Goal: Task Accomplishment & Management: Manage account settings

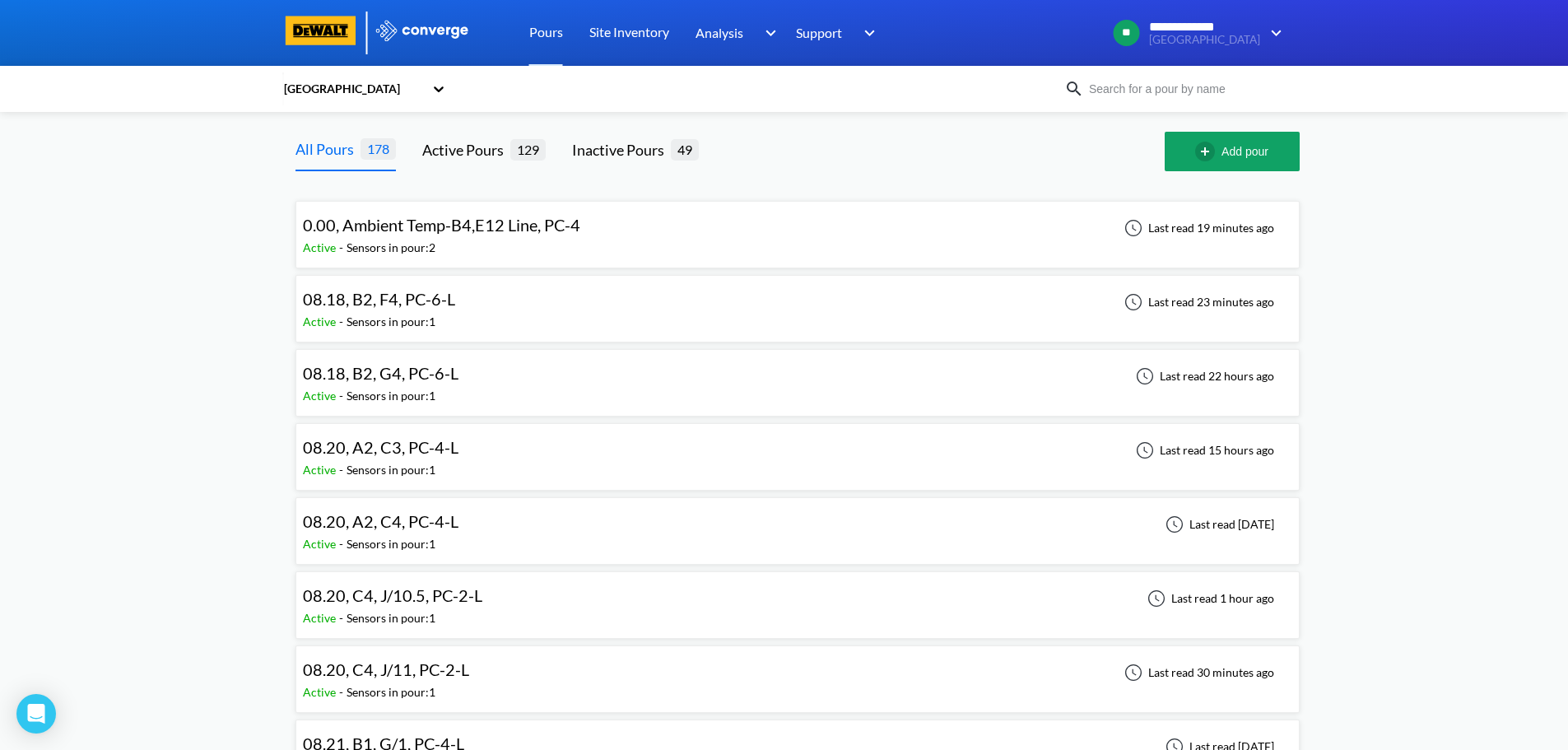
click at [1288, 6] on div at bounding box center [784, 32] width 1568 height 66
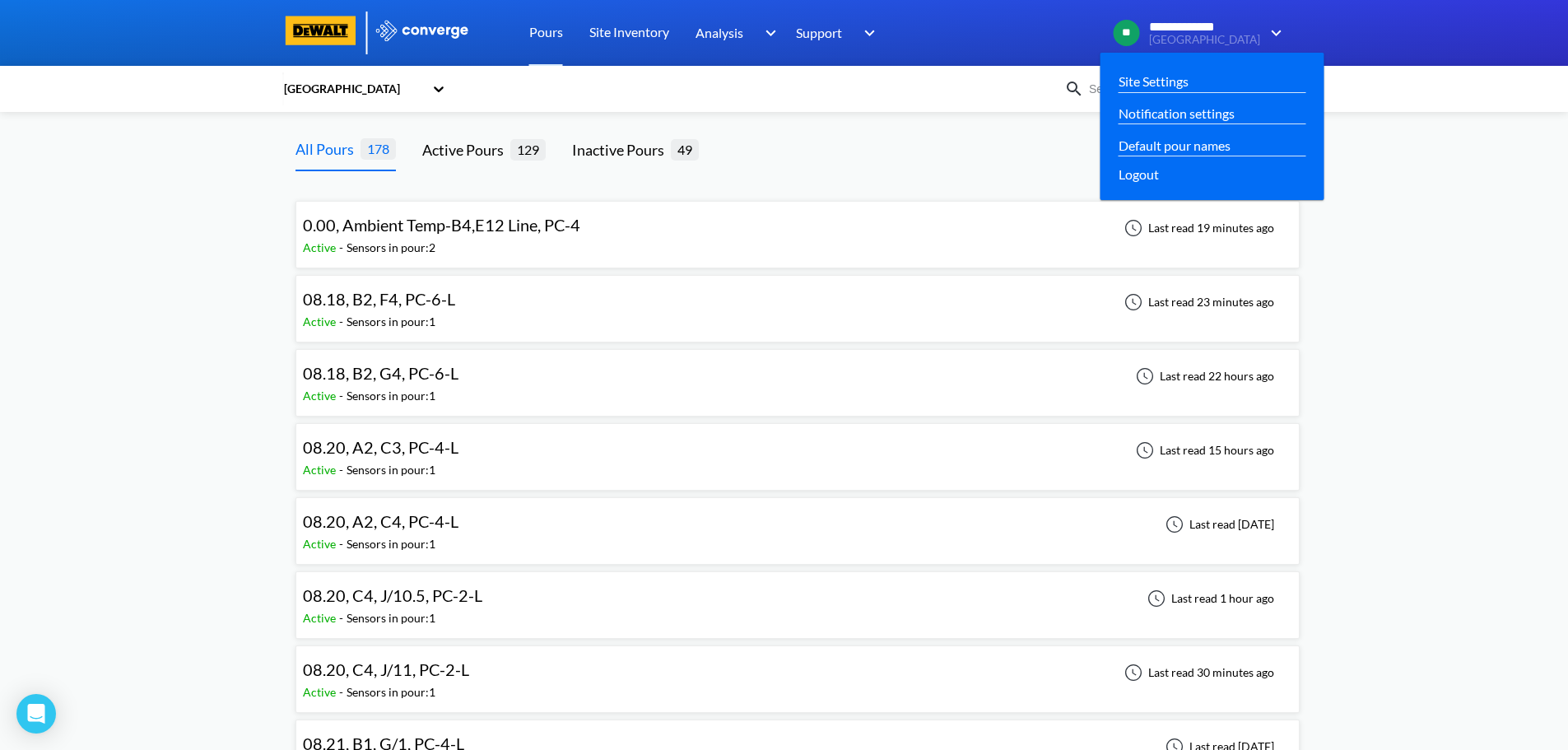
click at [1286, 32] on img at bounding box center [1273, 32] width 27 height 20
click at [1171, 74] on link "Site Settings" at bounding box center [1154, 81] width 70 height 21
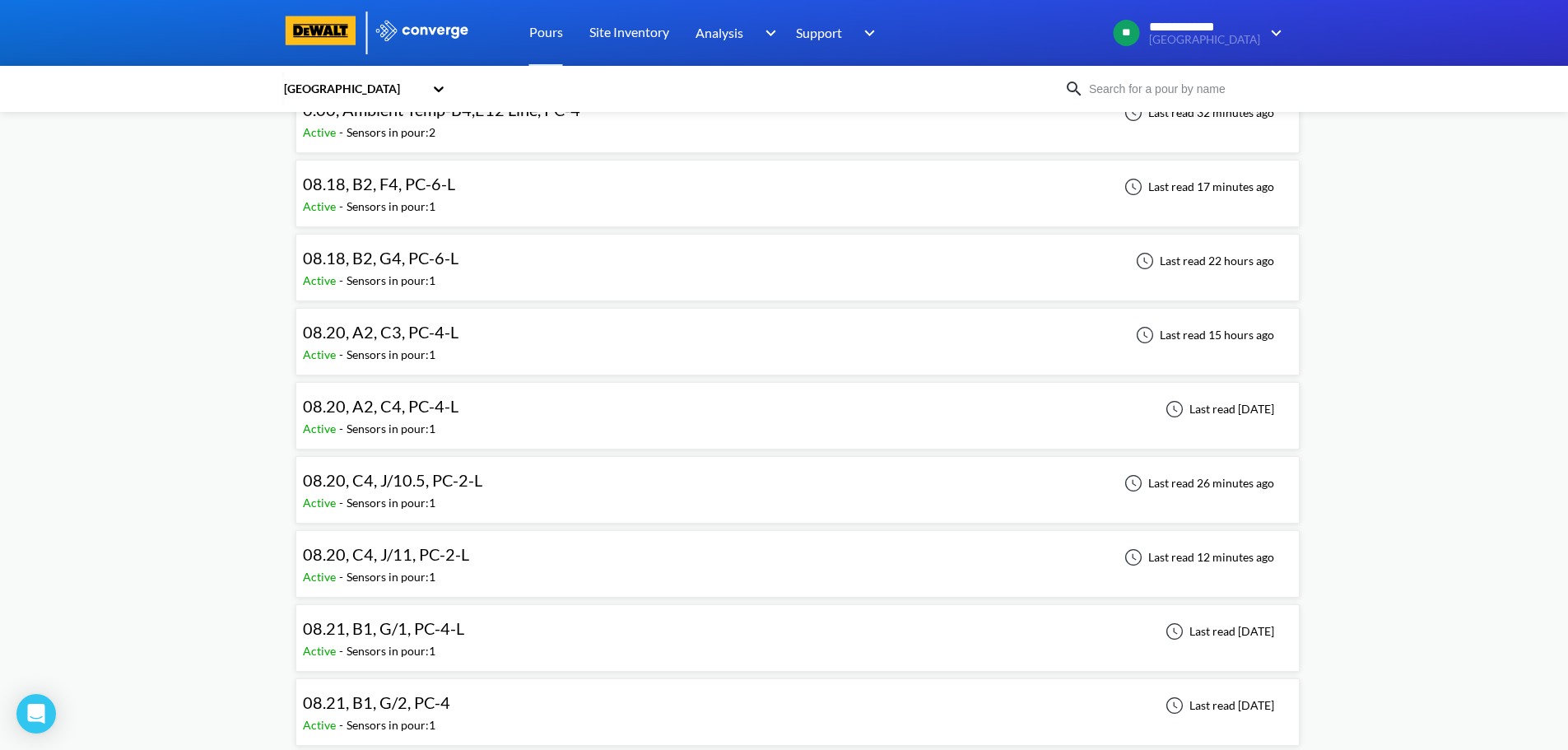
scroll to position [329, 0]
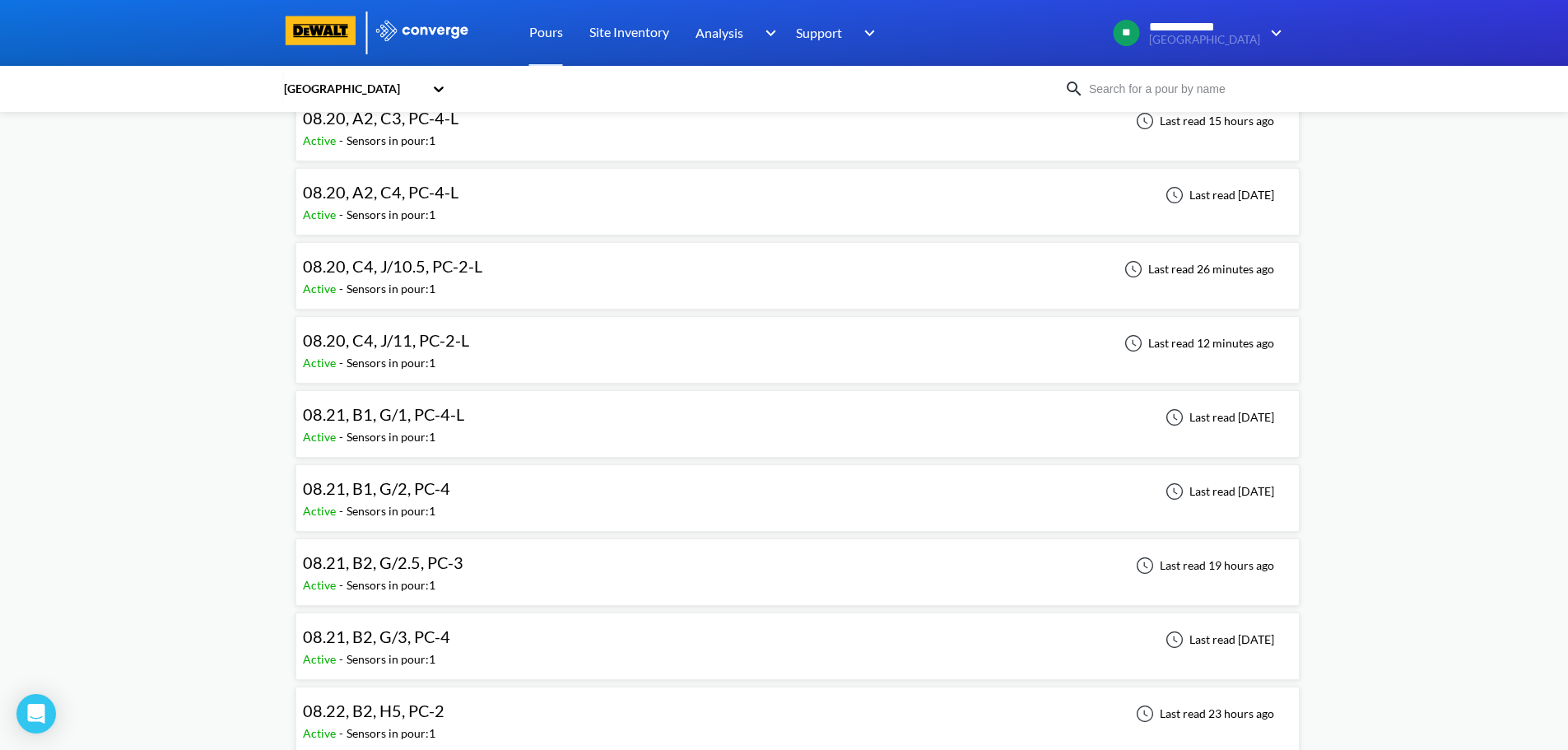
click at [512, 431] on div "08.21, B1, G/1, PC-4-L Active - Sensors in pour: 1 Last read 4 days ago" at bounding box center [797, 424] width 990 height 53
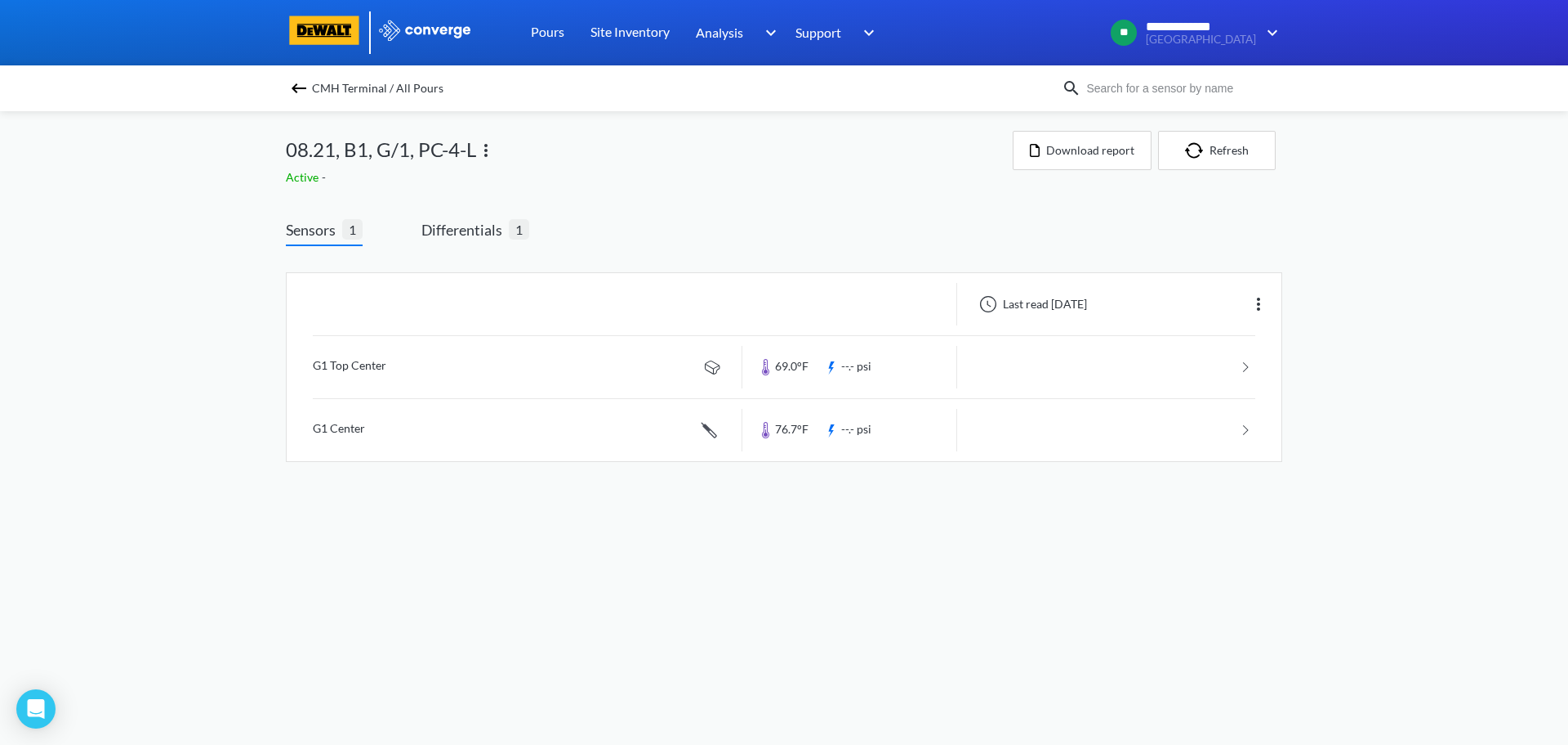
click at [155, 375] on div "**********" at bounding box center [784, 247] width 1568 height 494
click at [428, 220] on span "Differentials" at bounding box center [465, 229] width 87 height 23
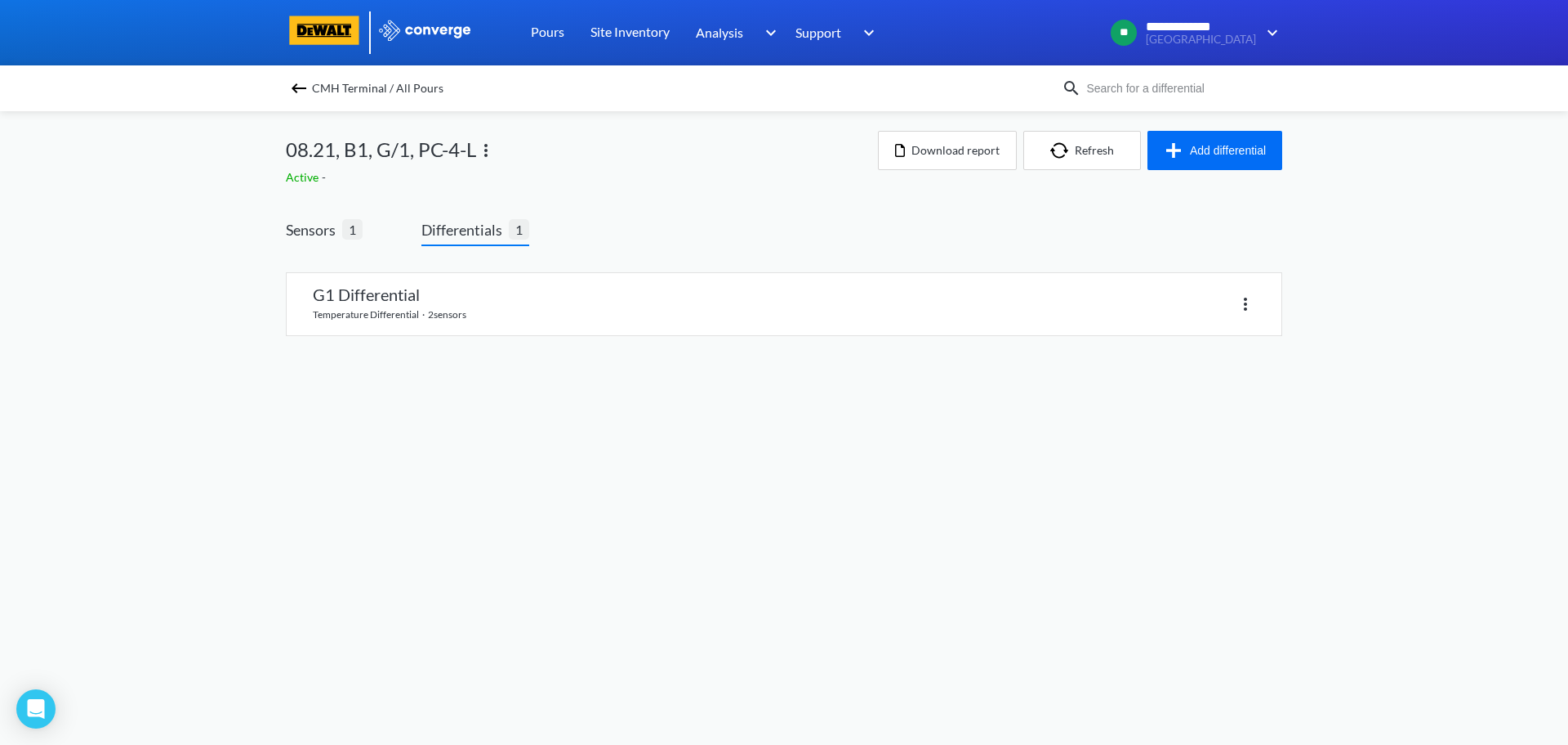
click at [93, 308] on div "**********" at bounding box center [784, 184] width 1568 height 369
click at [313, 218] on span "Sensors" at bounding box center [314, 229] width 56 height 23
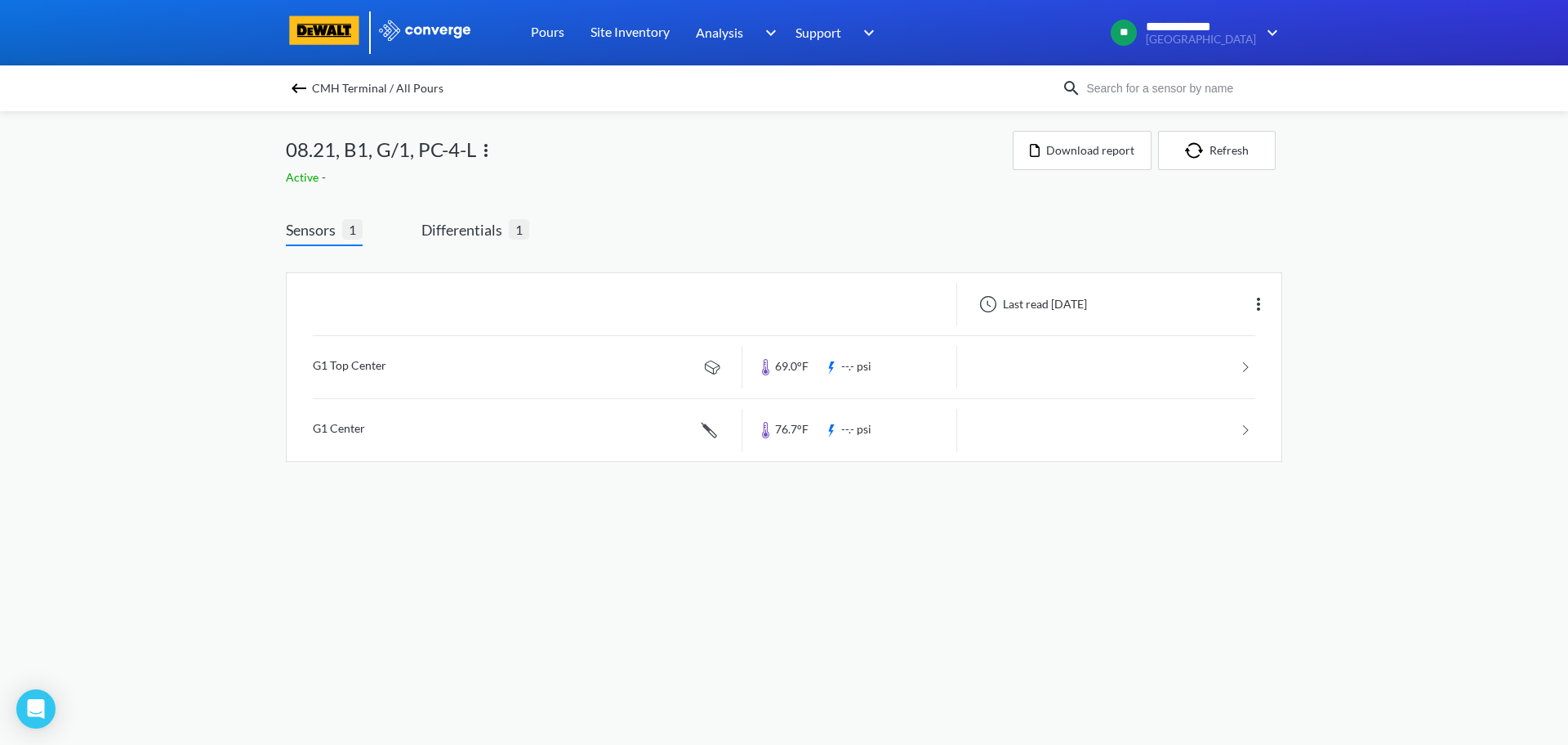
click at [144, 333] on div "**********" at bounding box center [784, 247] width 1568 height 494
click at [316, 87] on span "CMH Terminal / All Pours" at bounding box center [378, 87] width 132 height 23
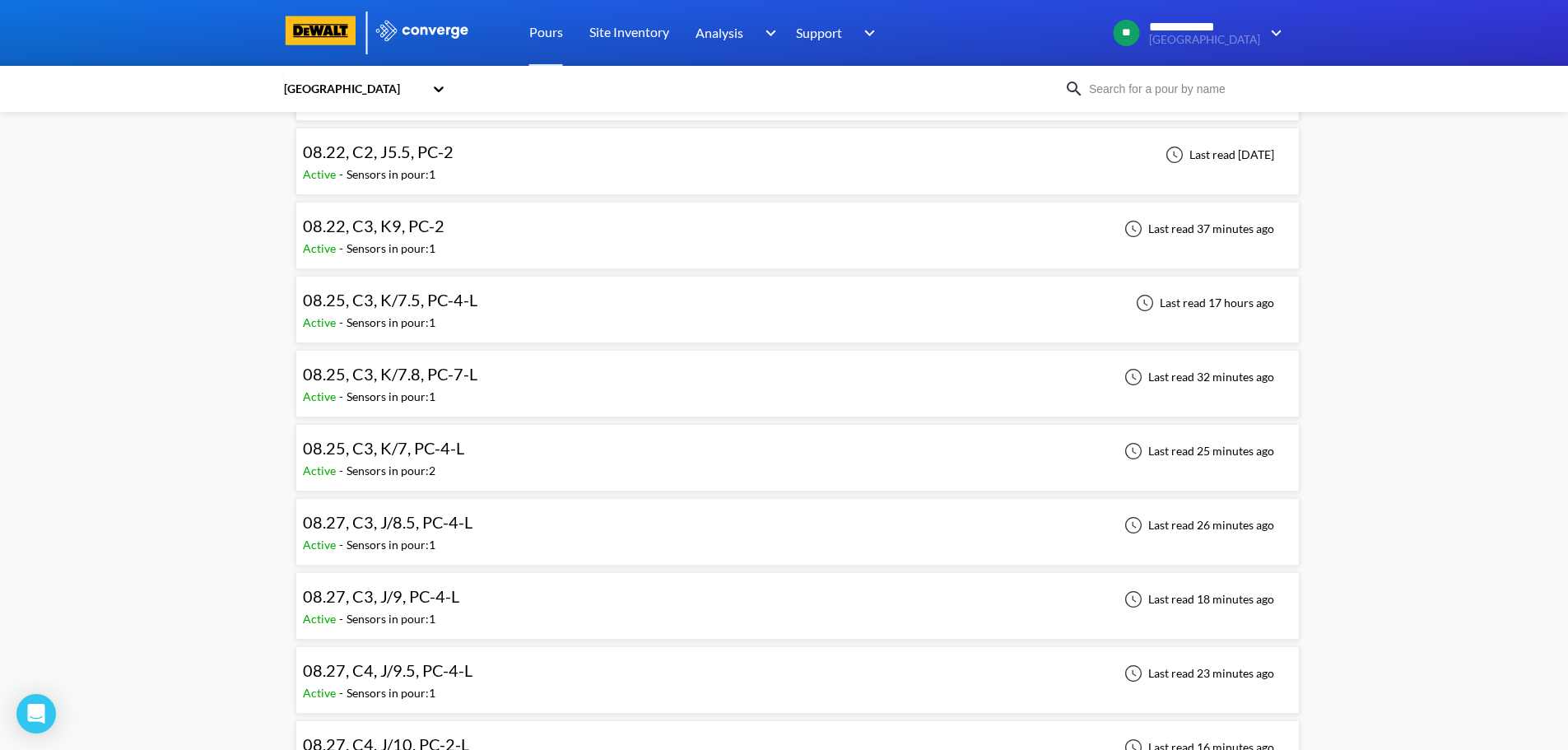
scroll to position [988, 0]
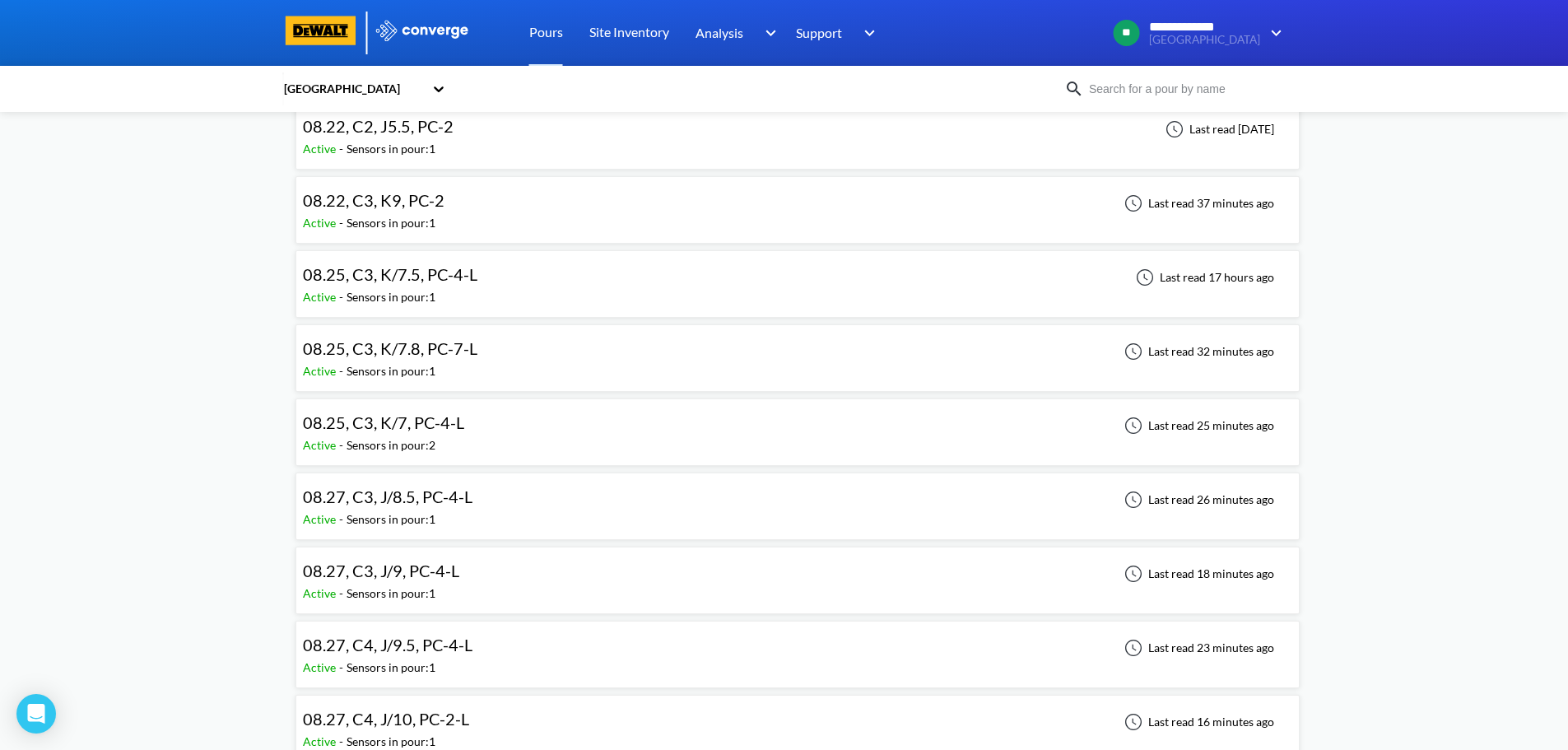
click at [547, 502] on div "08.27, C3, J/8.5, PC-4-L Active - Sensors in pour: 1 Last read 26 minutes ago" at bounding box center [797, 506] width 990 height 53
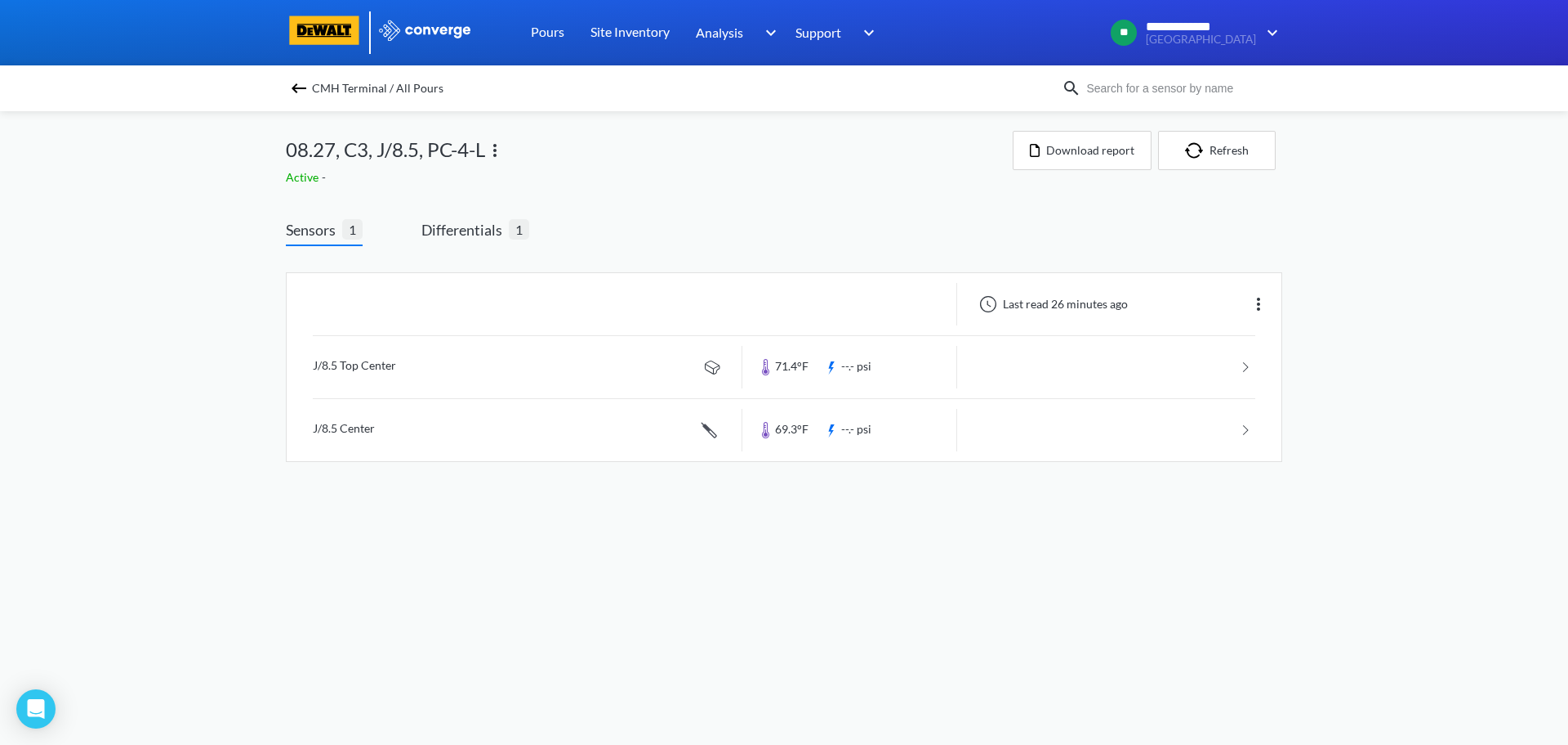
drag, startPoint x: 427, startPoint y: 392, endPoint x: 93, endPoint y: 366, distance: 335.0
click at [92, 364] on div "**********" at bounding box center [784, 247] width 1568 height 494
click at [401, 373] on link at bounding box center [784, 366] width 942 height 62
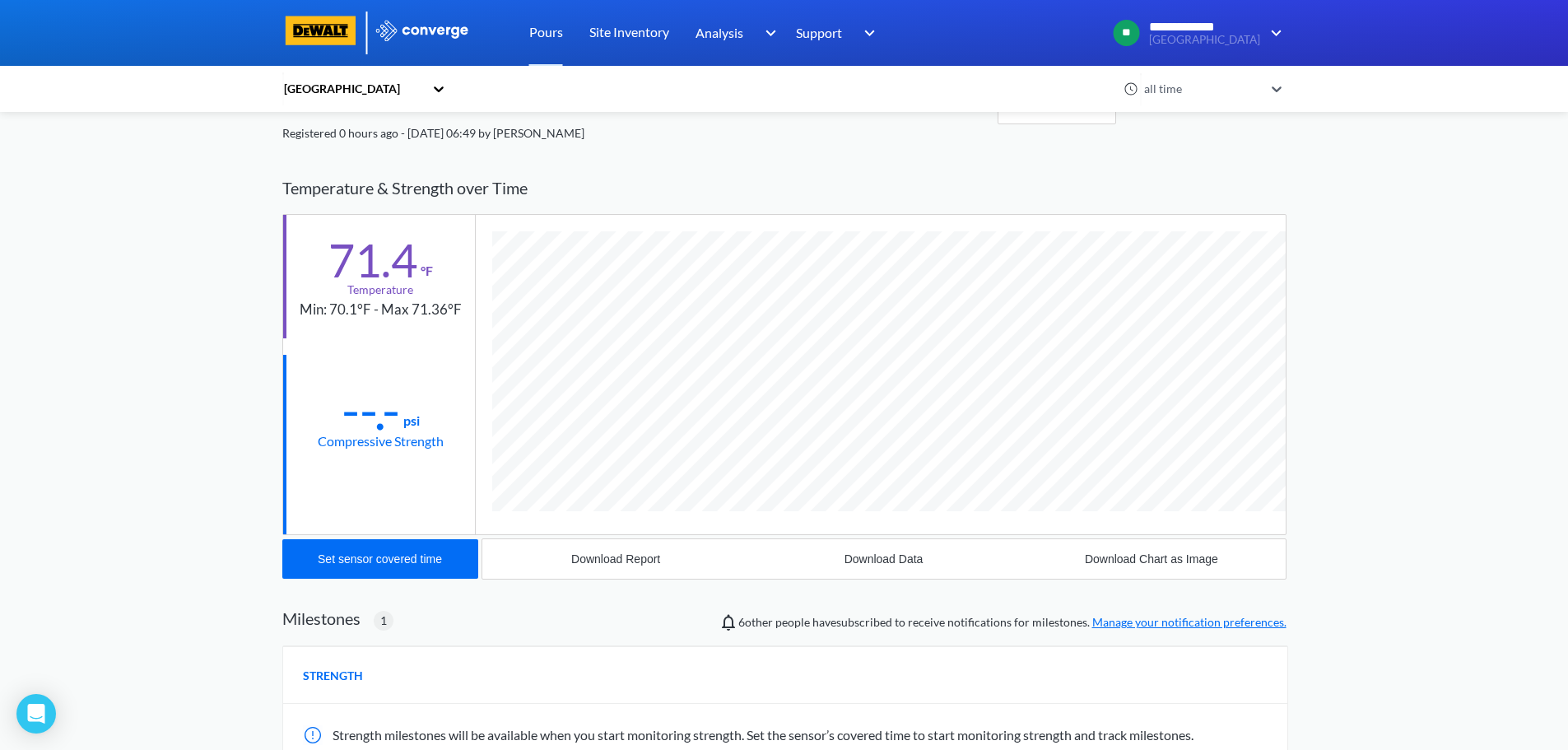
scroll to position [979, 1004]
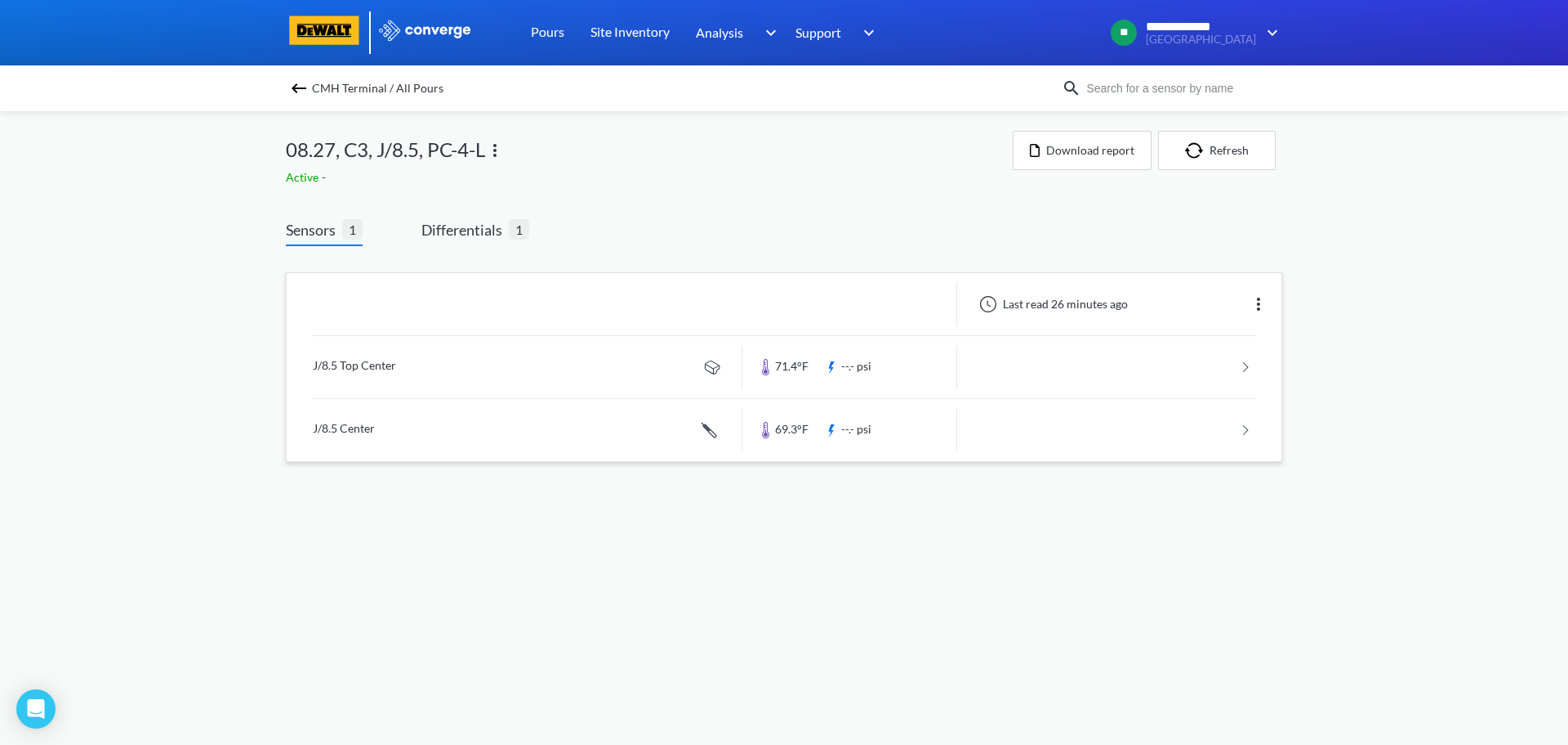
click at [351, 422] on link at bounding box center [784, 430] width 942 height 62
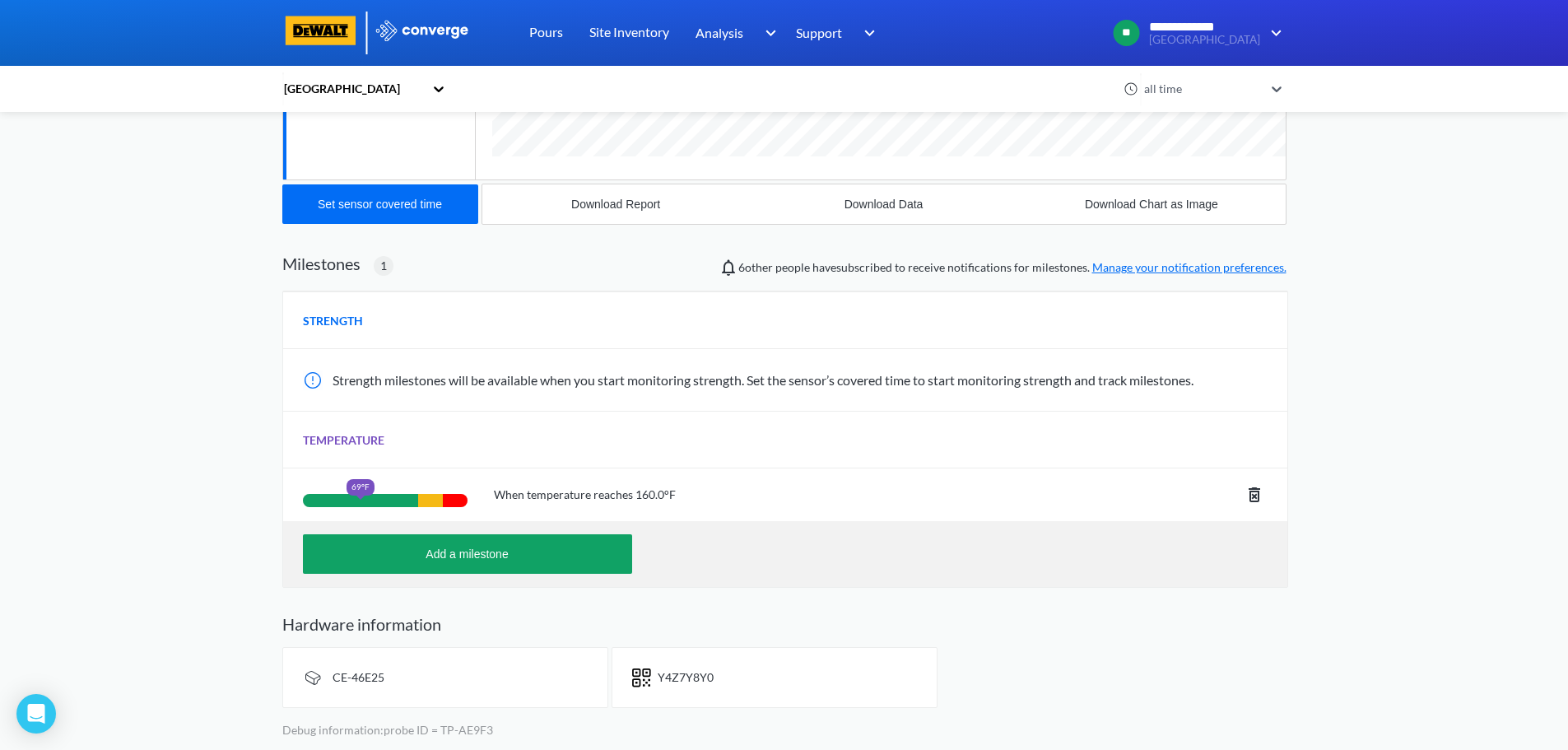
scroll to position [1011, 1004]
drag, startPoint x: 726, startPoint y: 681, endPoint x: 661, endPoint y: 684, distance: 65.1
click at [661, 684] on div "Y4Z7Y8Y0" at bounding box center [774, 676] width 326 height 61
click at [677, 681] on span "Y4Z7Y8Y0" at bounding box center [685, 676] width 56 height 14
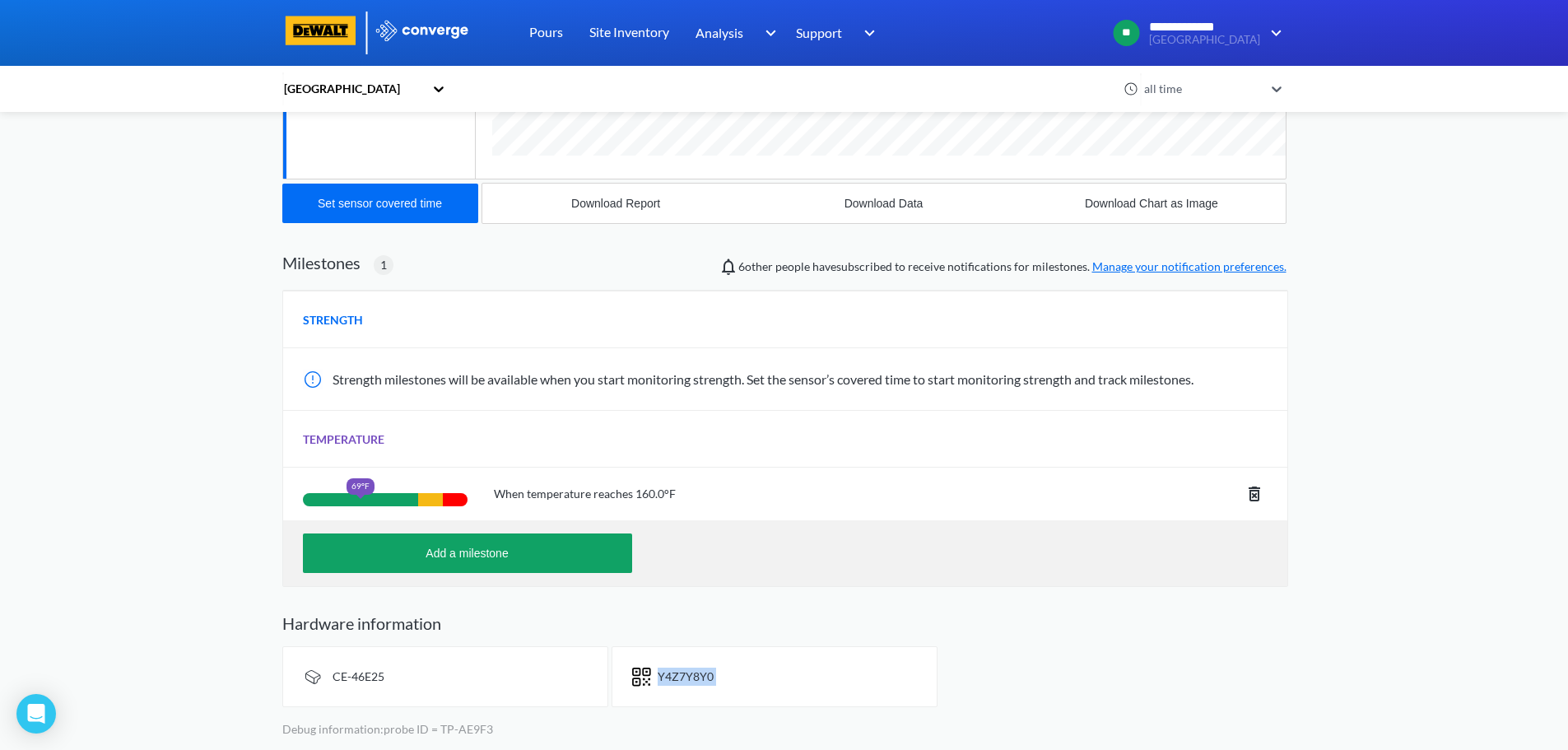
click at [677, 681] on span "Y4Z7Y8Y0" at bounding box center [685, 676] width 56 height 14
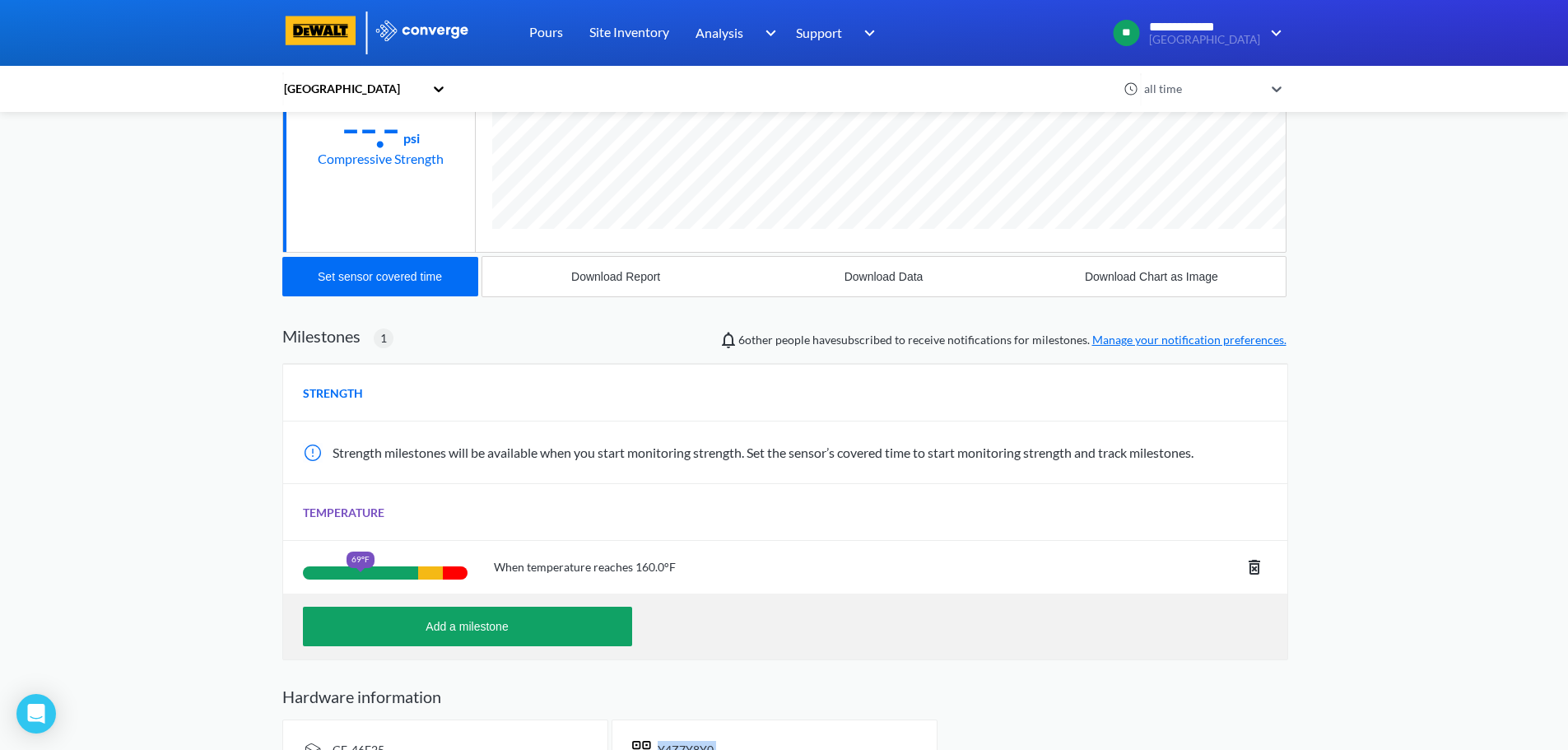
scroll to position [405, 0]
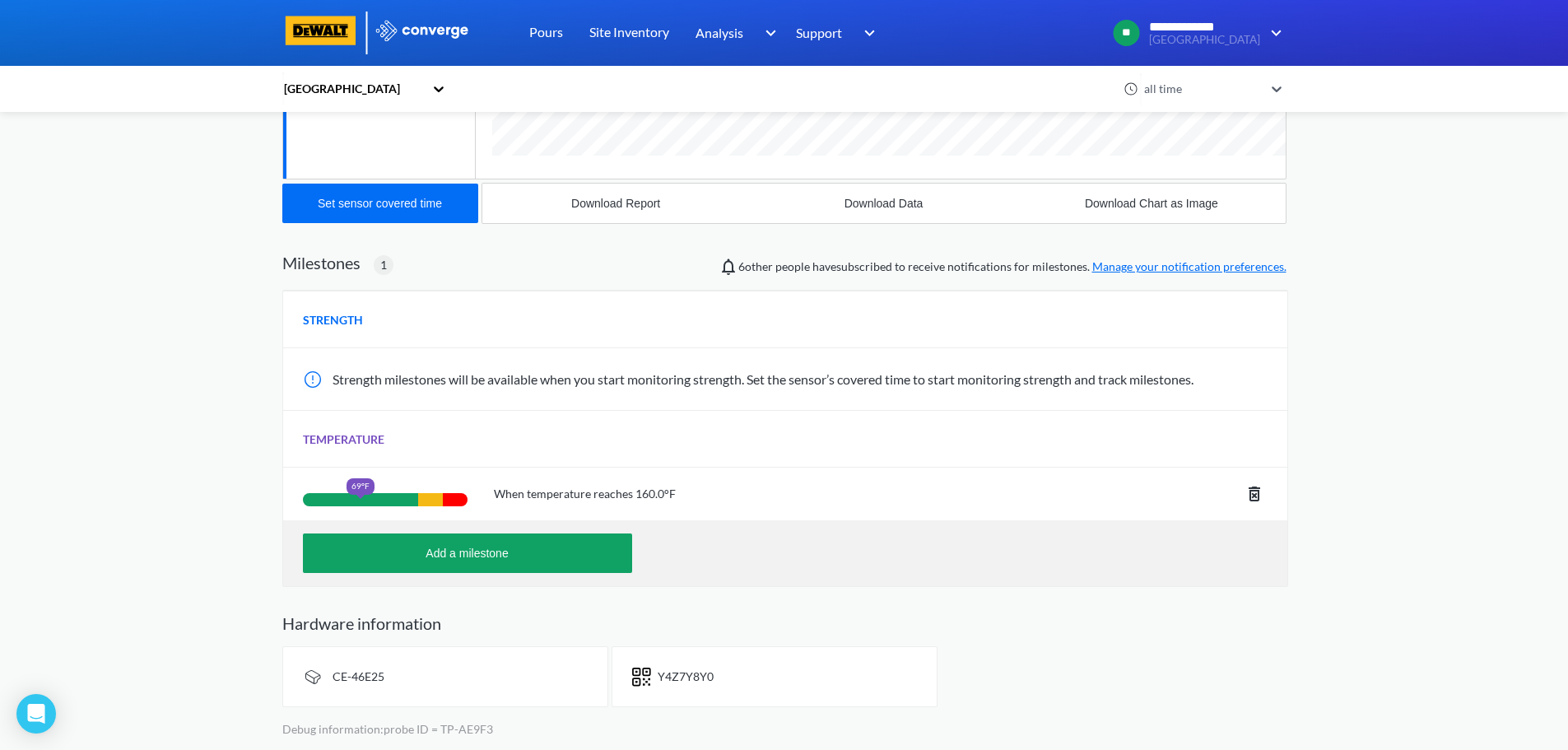
click at [360, 672] on span "CE-46E25" at bounding box center [358, 676] width 52 height 14
click at [395, 680] on div "CE-46E25" at bounding box center [445, 676] width 326 height 61
click at [370, 682] on span "CE-46E25" at bounding box center [358, 676] width 52 height 14
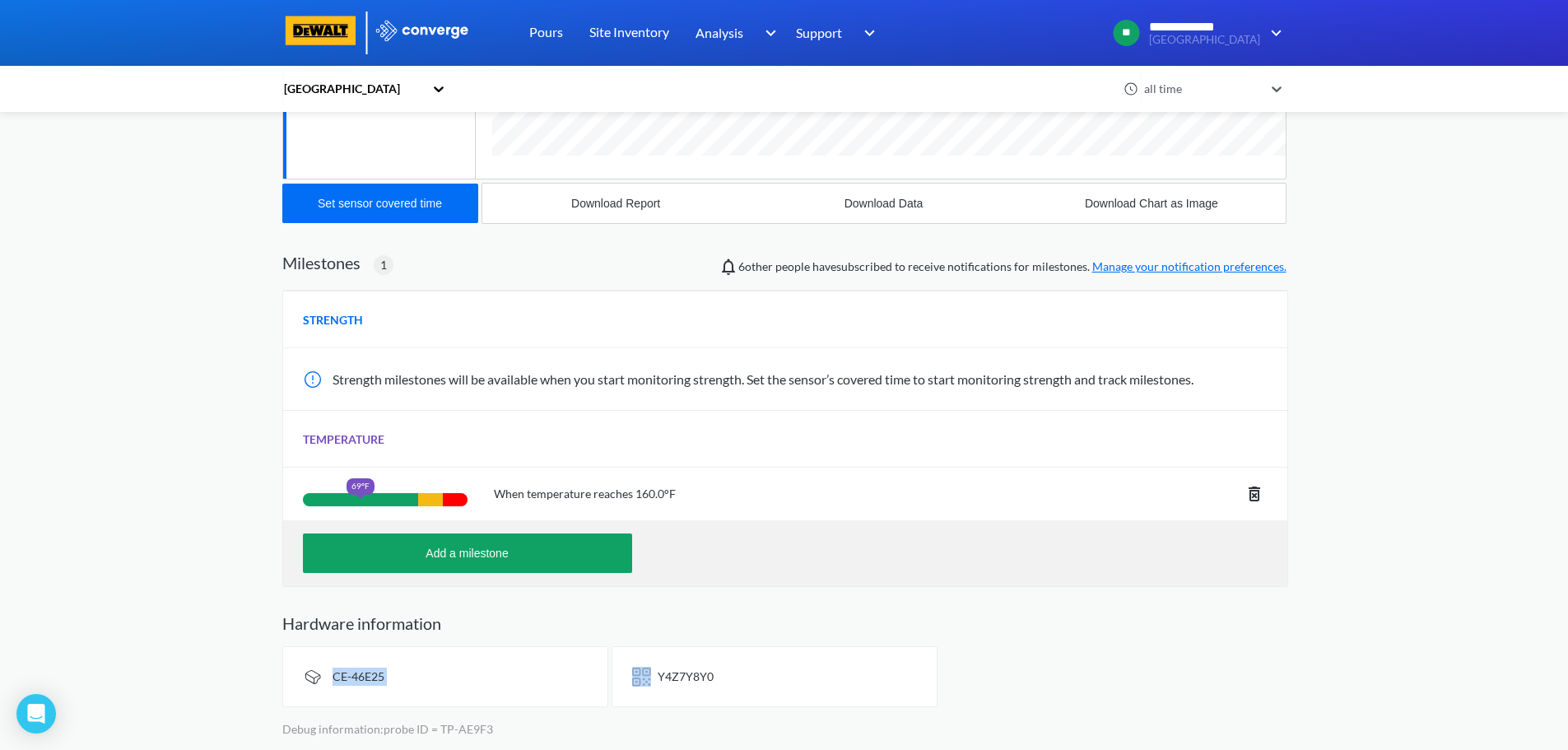
click at [370, 682] on span "CE-46E25" at bounding box center [358, 676] width 52 height 14
copy span "CE-46E25"
click at [160, 280] on div "**********" at bounding box center [784, 172] width 1568 height 1155
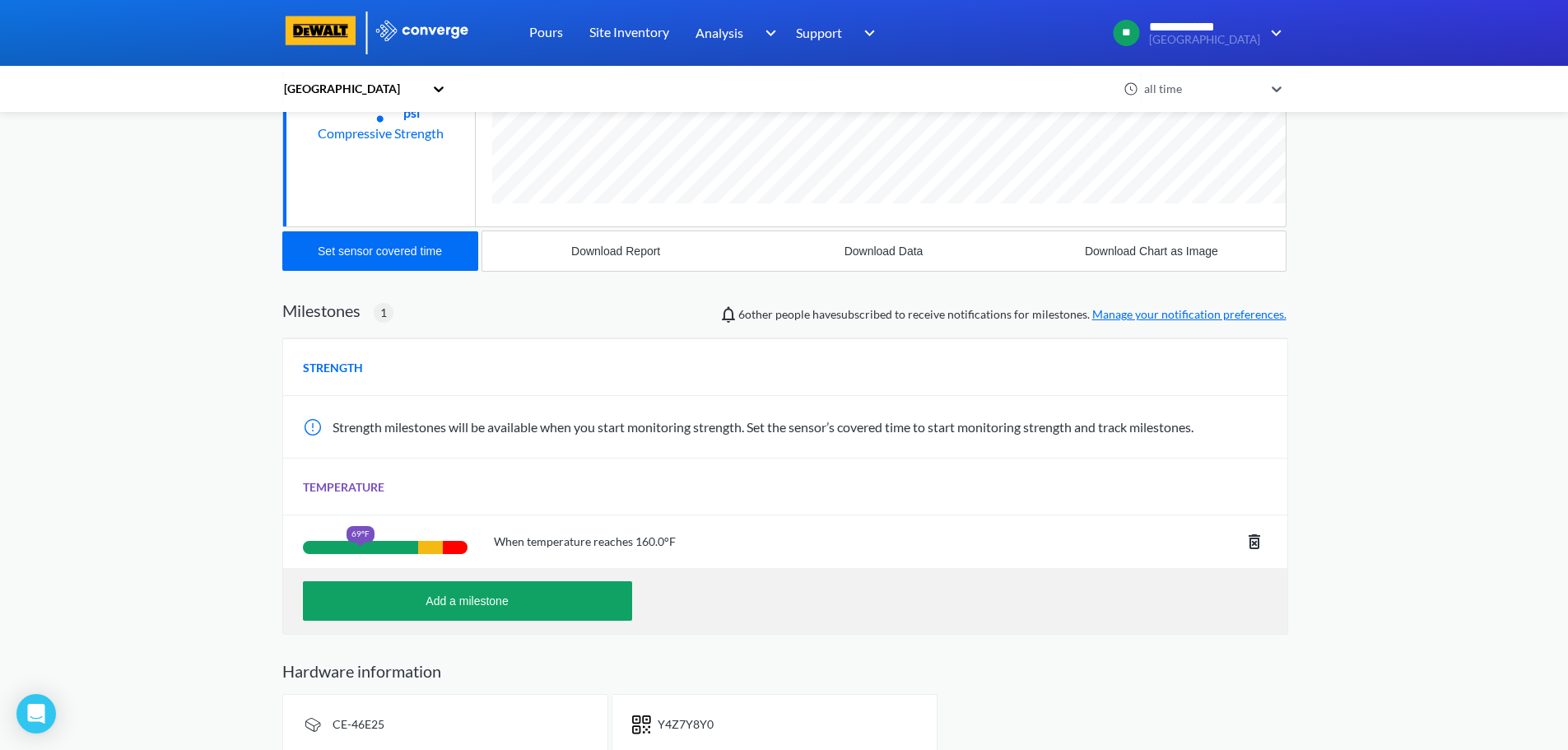
scroll to position [0, 0]
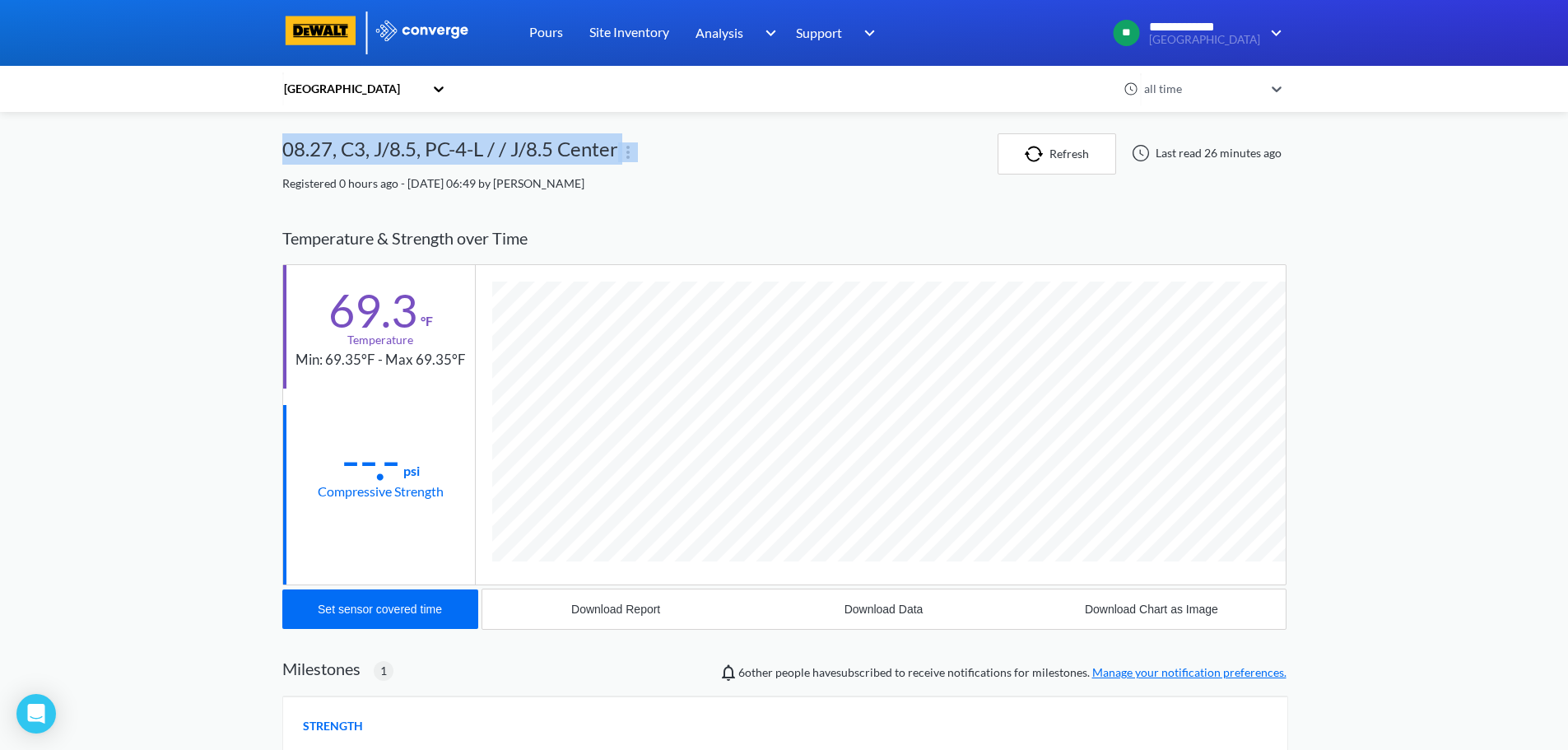
drag, startPoint x: 276, startPoint y: 145, endPoint x: 621, endPoint y: 163, distance: 345.5
click at [621, 163] on div "**********" at bounding box center [784, 577] width 1568 height 1155
click at [762, 226] on div "Temperature & Strength over Time" at bounding box center [784, 238] width 1004 height 52
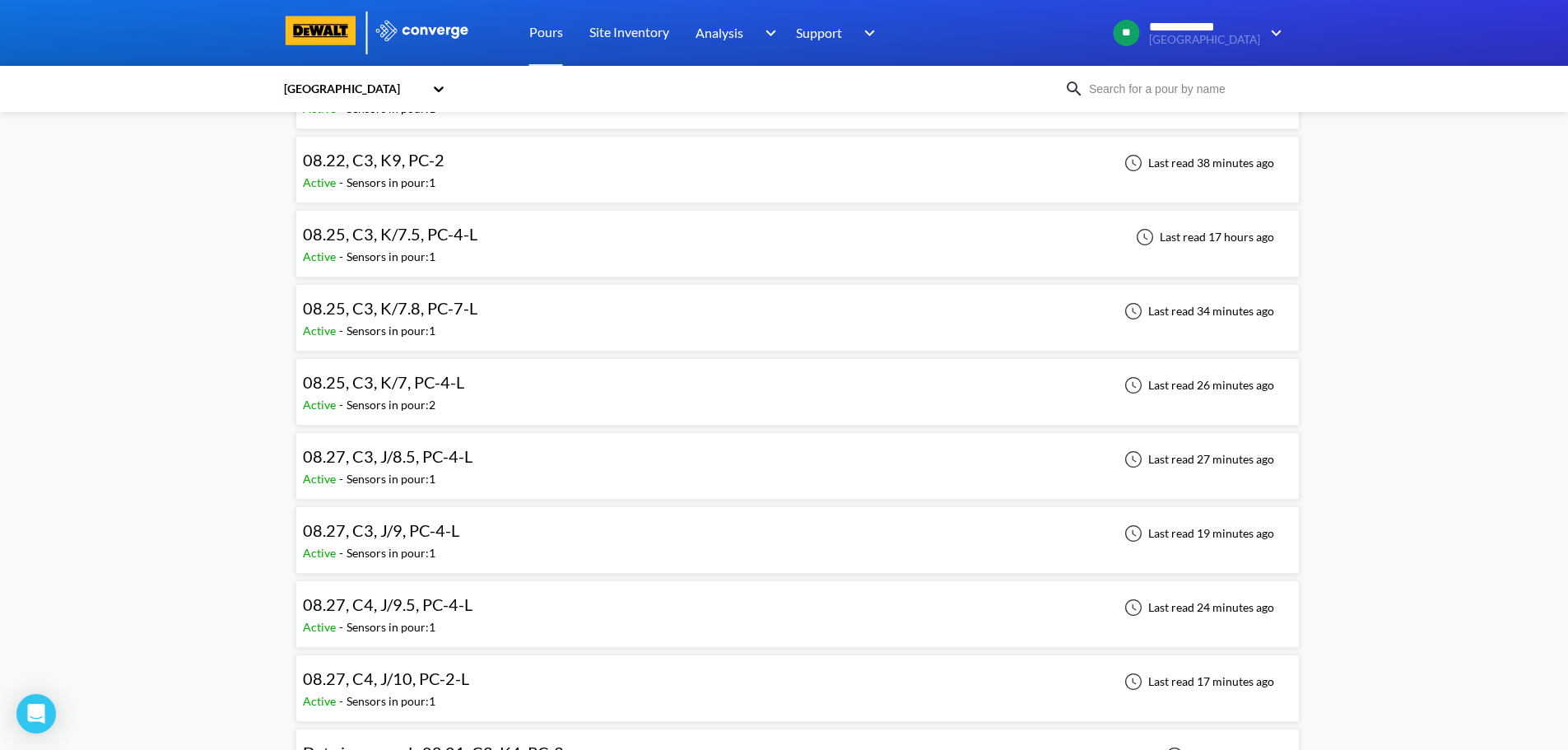
scroll to position [1070, 0]
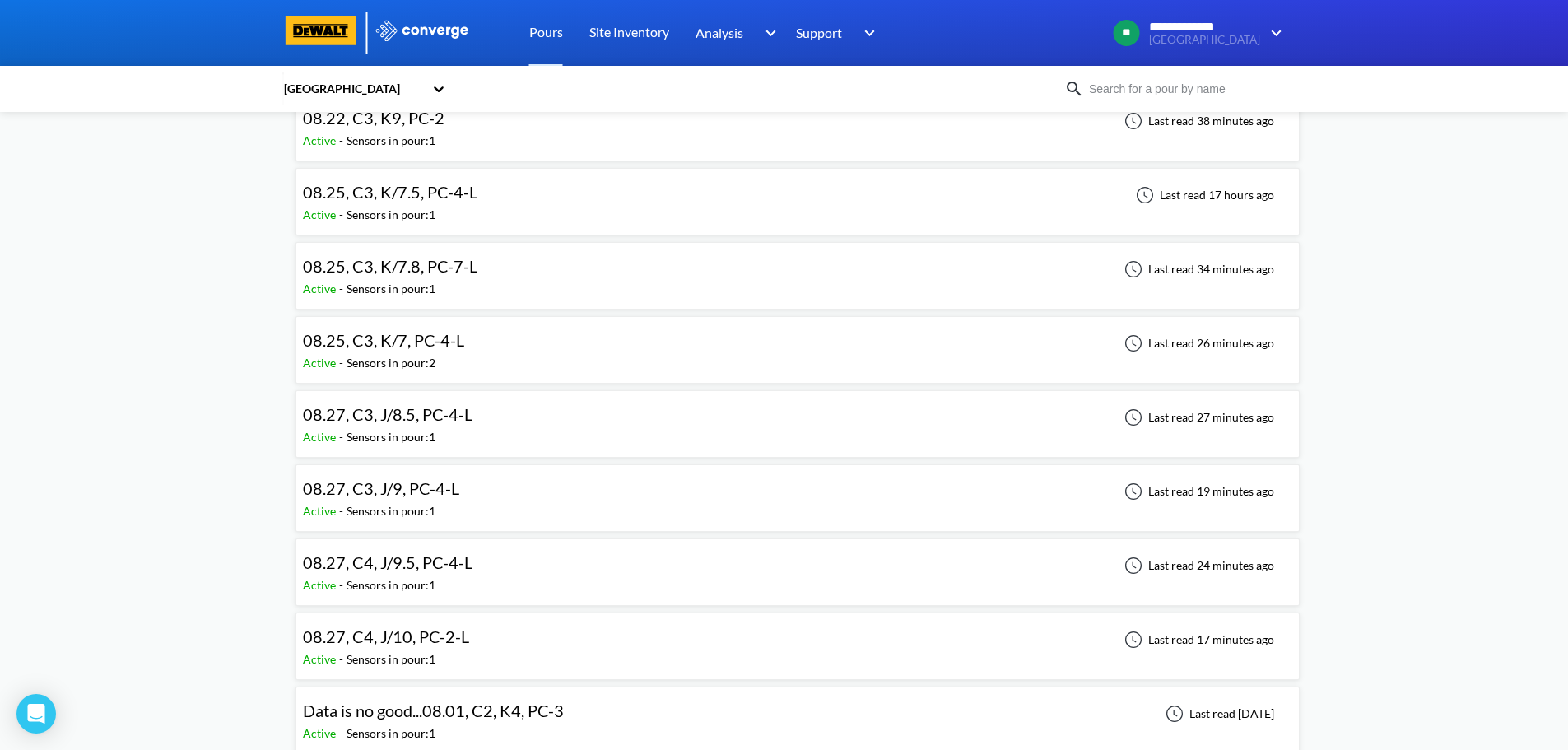
click at [485, 489] on div "08.27, C3, J/9, PC-4-L Active - Sensors in pour: 1 Last read 19 minutes ago" at bounding box center [797, 498] width 990 height 53
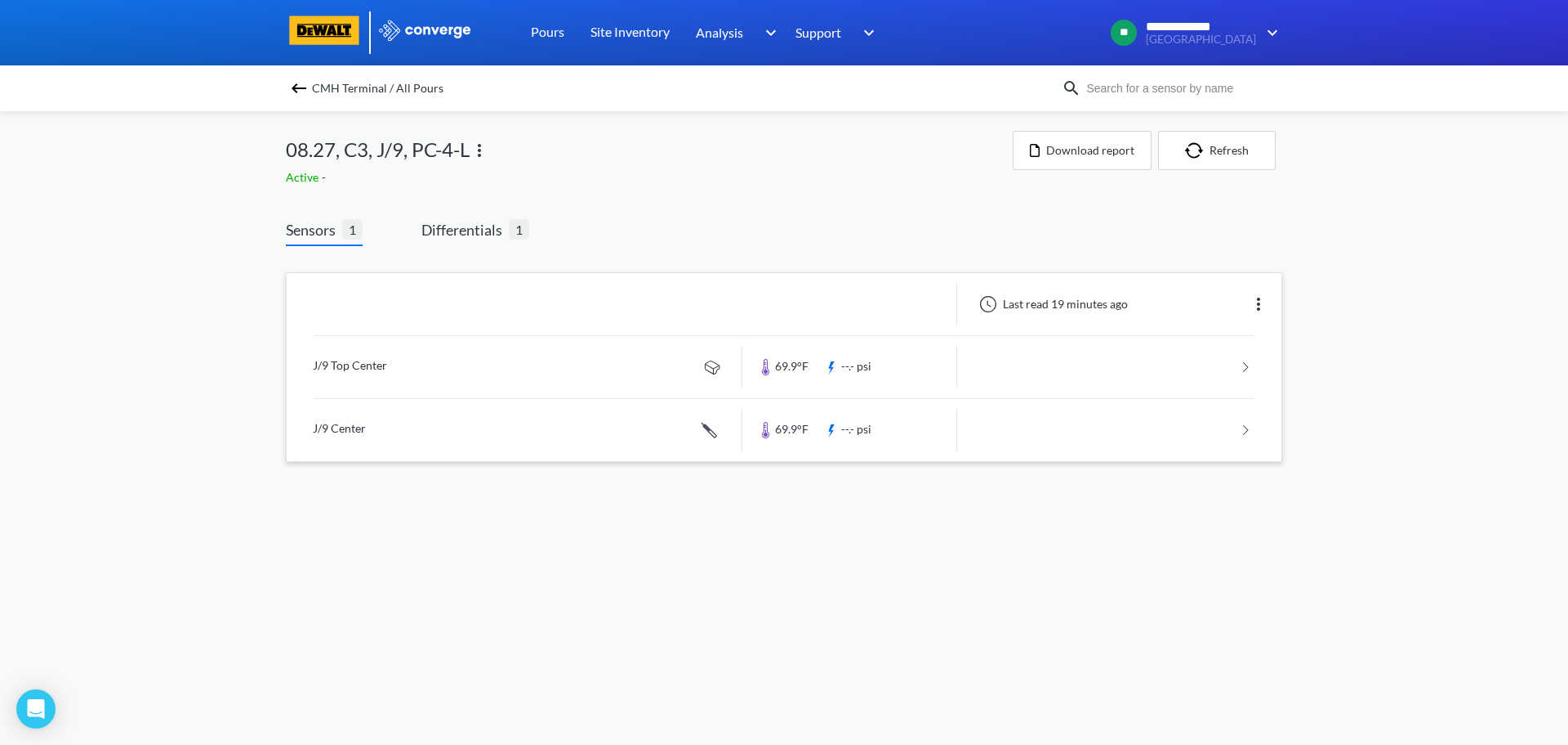
click at [429, 432] on link at bounding box center [784, 430] width 942 height 62
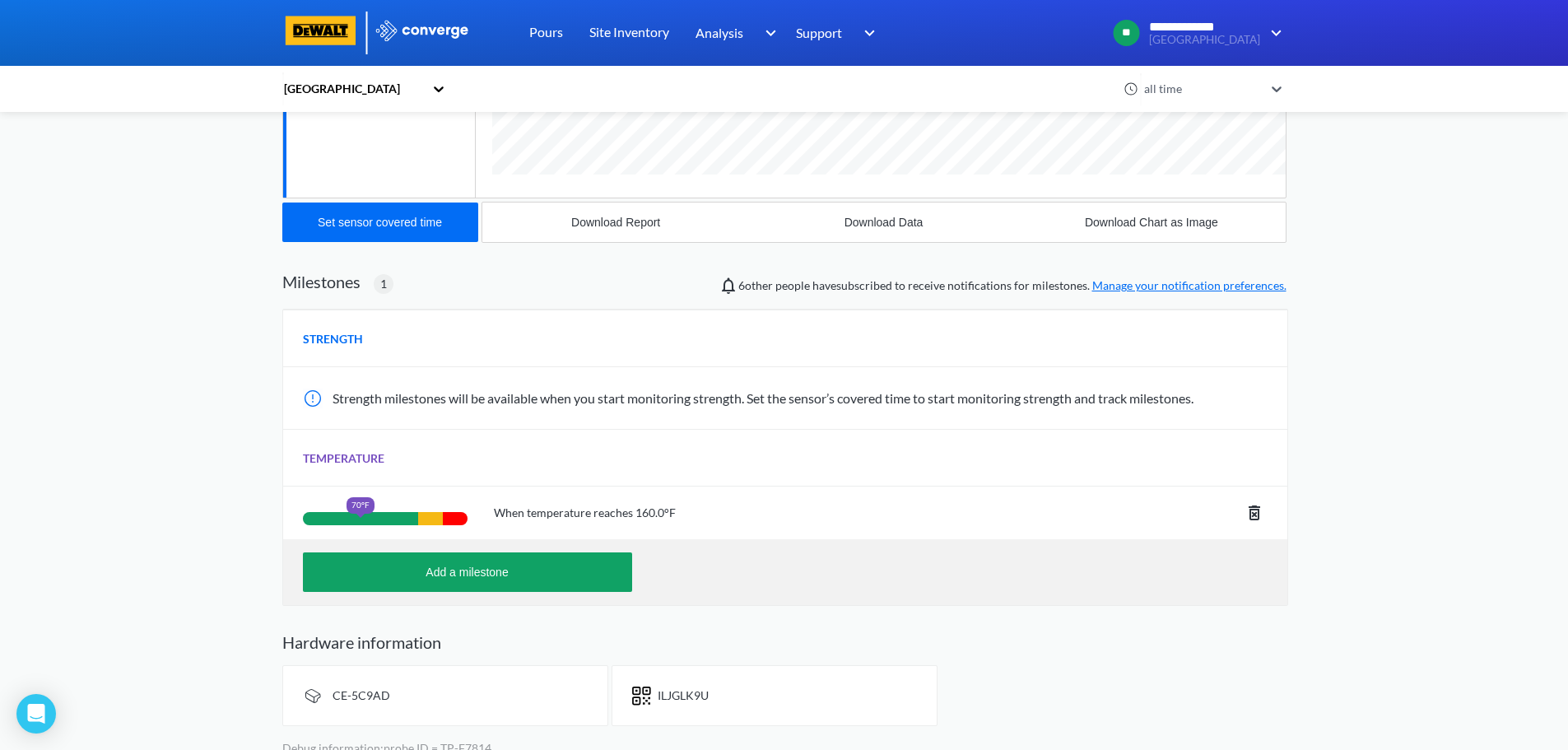
scroll to position [405, 0]
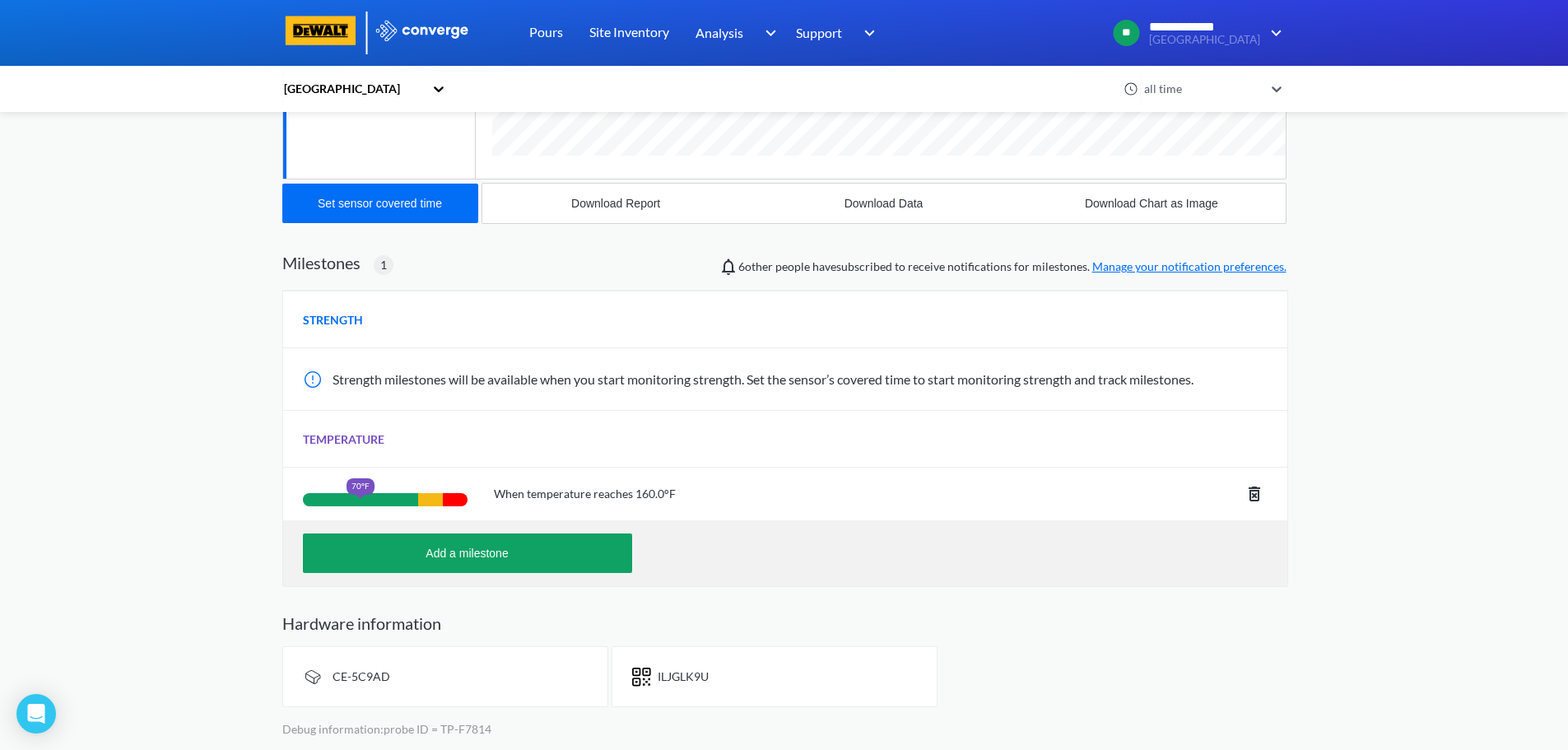
click at [691, 680] on span "ILJGLK9U" at bounding box center [683, 676] width 51 height 14
copy span "ILJGLK9U"
click at [359, 673] on span "CE-5C9AD" at bounding box center [361, 676] width 57 height 14
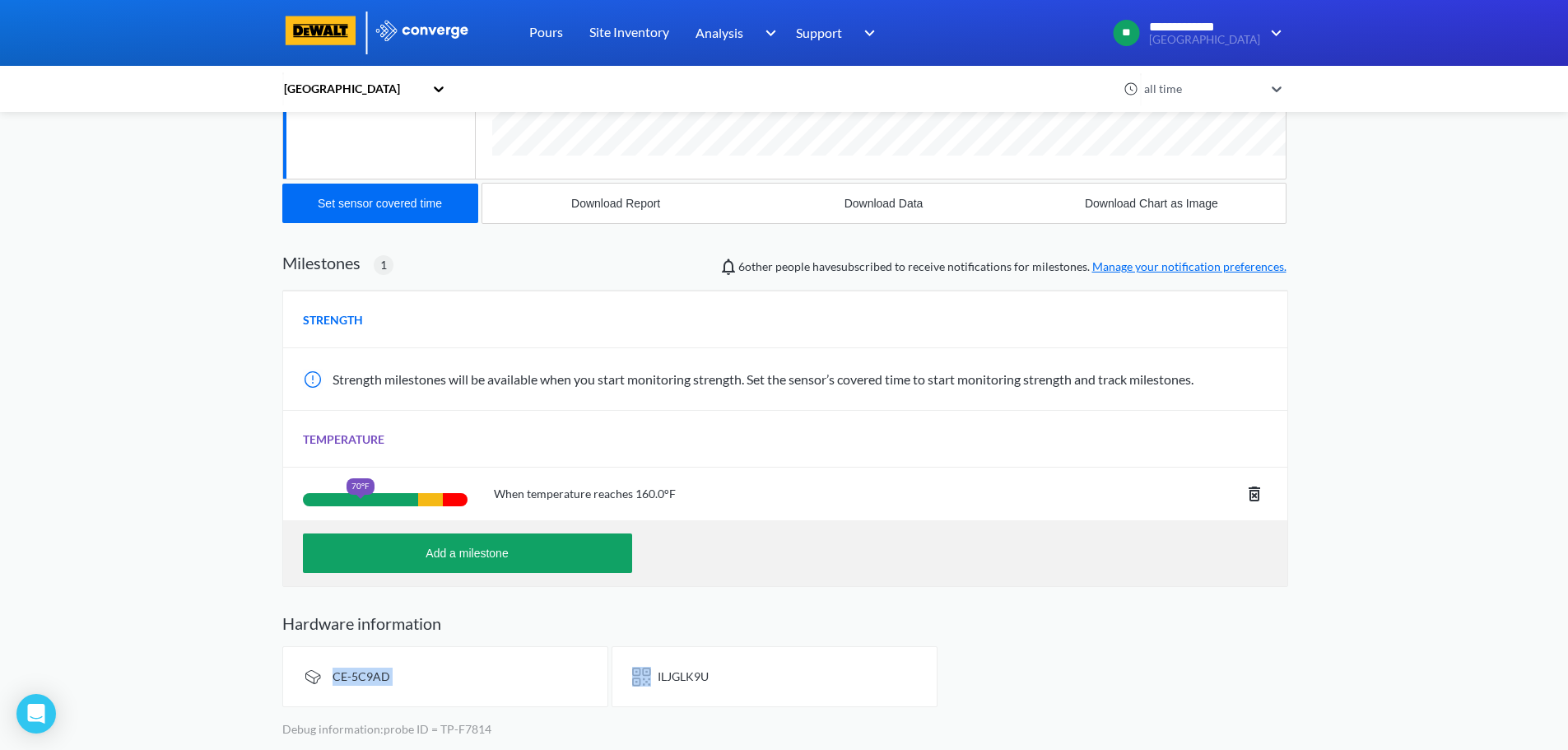
click at [359, 673] on span "CE-5C9AD" at bounding box center [361, 676] width 57 height 14
copy span "CE-5C9AD"
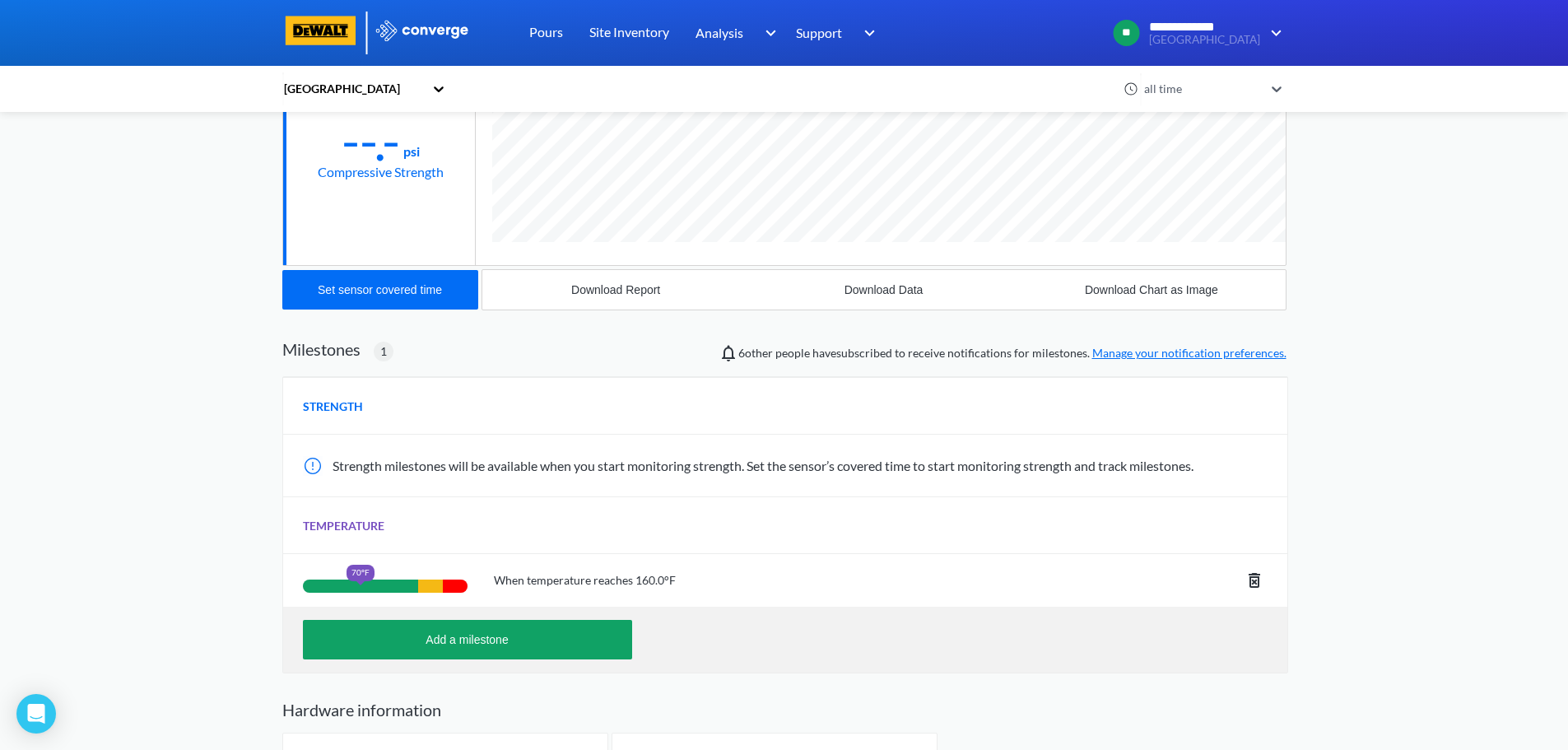
scroll to position [76, 0]
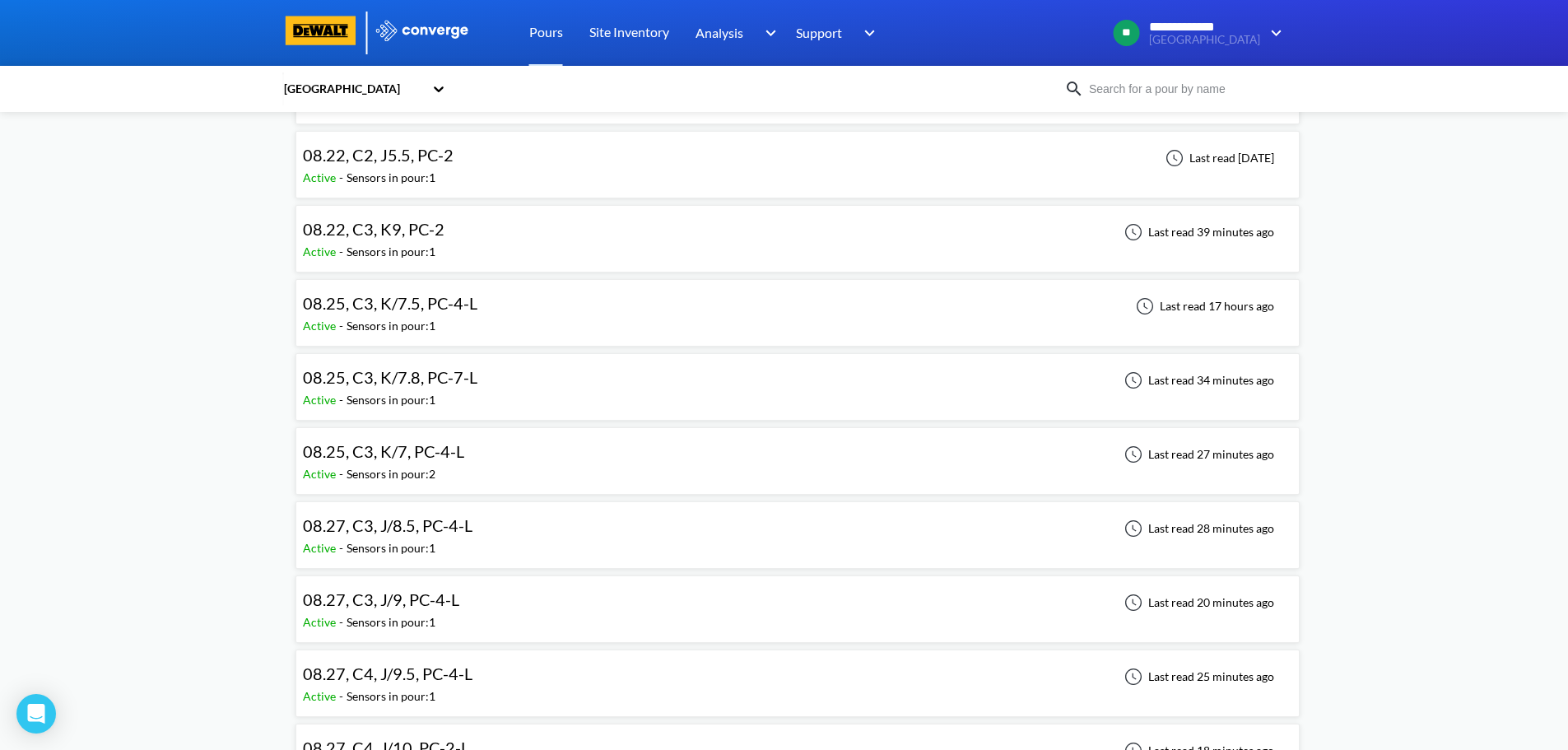
scroll to position [988, 0]
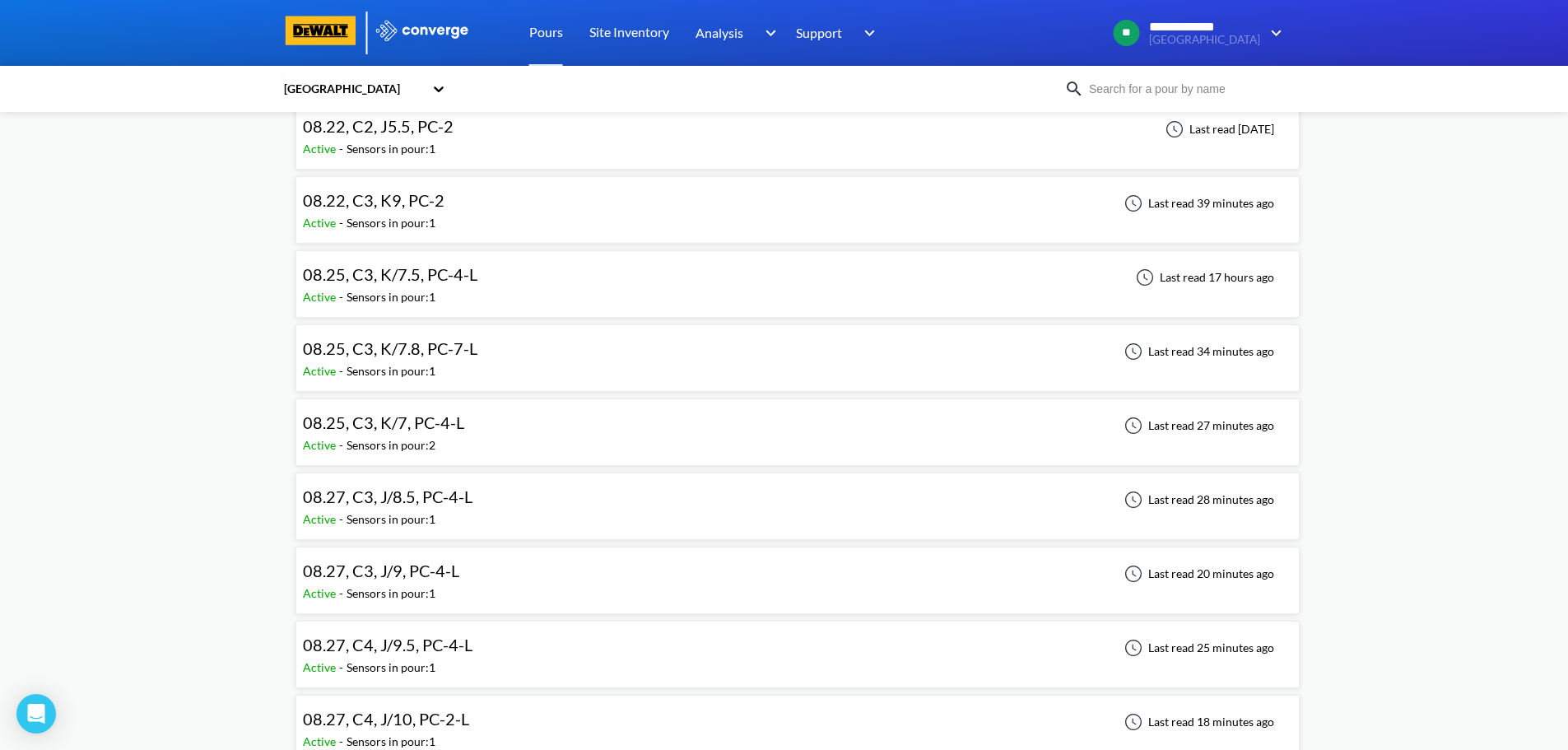
click at [501, 657] on div "08.27, C4, J/9.5, PC-4-L Active - Sensors in pour: 1 Last read 25 minutes ago" at bounding box center [797, 654] width 990 height 53
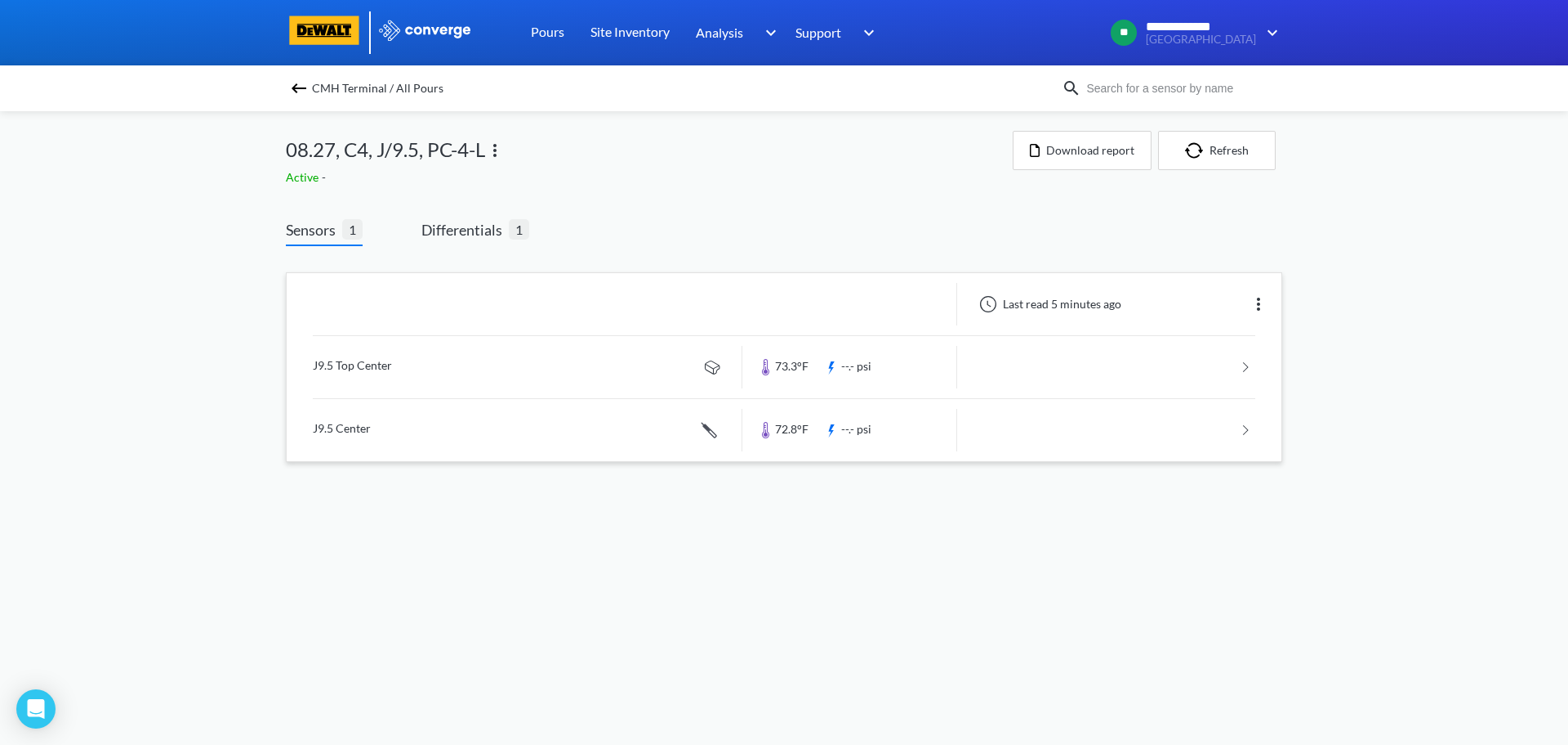
click at [527, 362] on link at bounding box center [784, 366] width 942 height 62
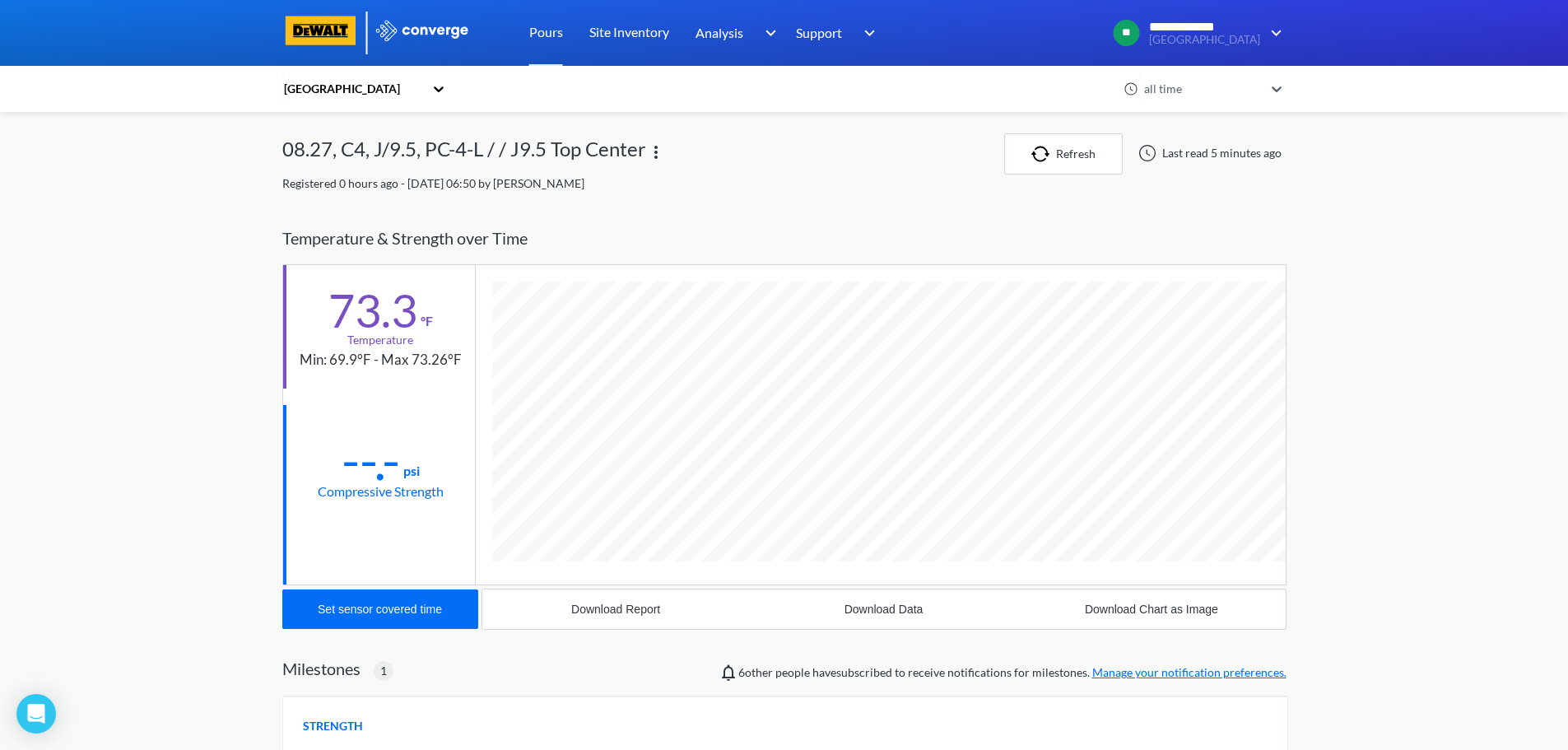
click at [653, 149] on img at bounding box center [655, 151] width 20 height 20
click at [610, 146] on div "Edit" at bounding box center [612, 152] width 105 height 32
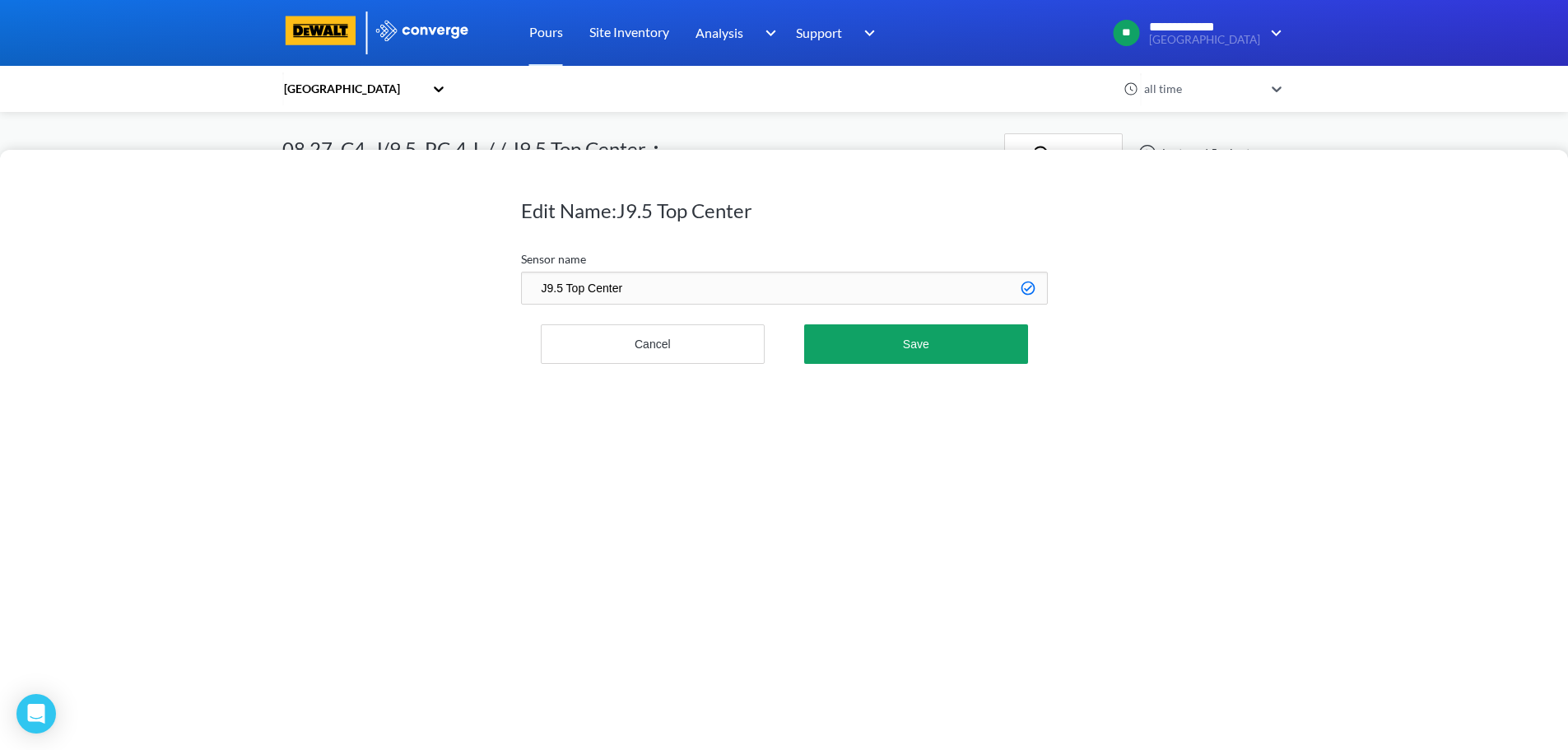
click at [560, 286] on input "J9.5 Top Center" at bounding box center [784, 288] width 527 height 32
type input "JZW Top Center"
click at [867, 342] on button "Save" at bounding box center [915, 344] width 223 height 39
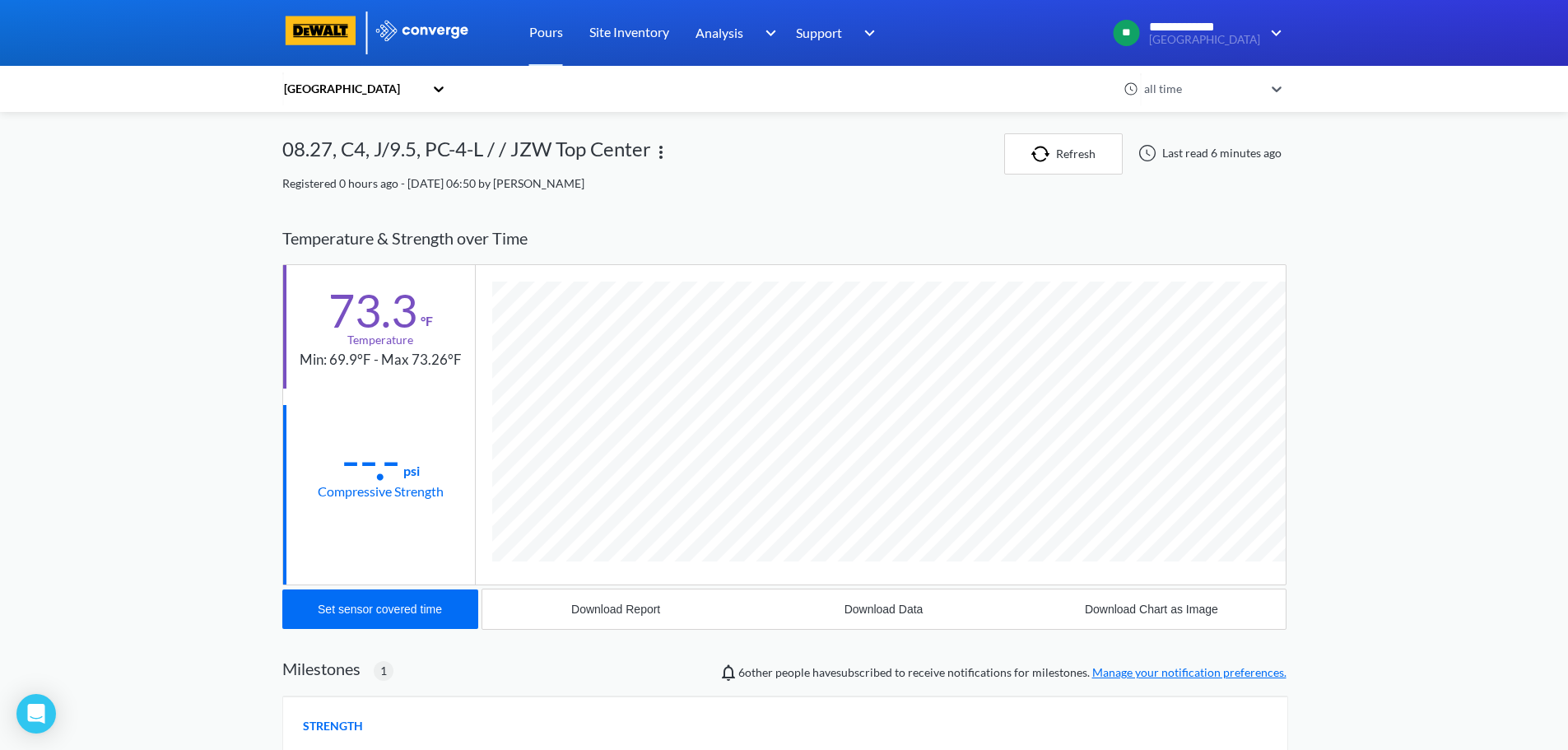
click at [668, 149] on img at bounding box center [660, 151] width 20 height 20
click at [657, 148] on div "Edit" at bounding box center [618, 152] width 105 height 32
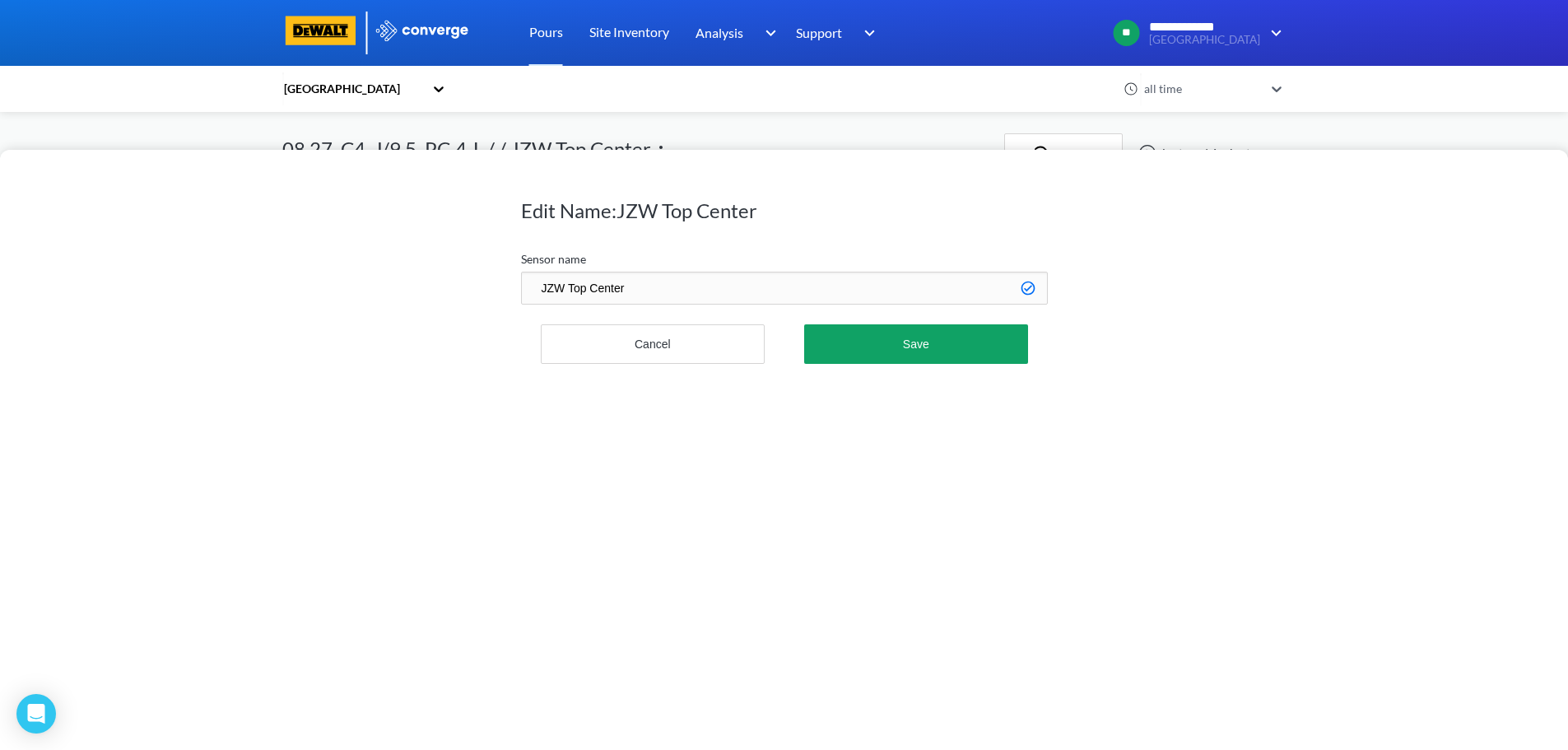
drag, startPoint x: 536, startPoint y: 286, endPoint x: 644, endPoint y: 292, distance: 108.2
click at [644, 292] on input "JZW Top Center" at bounding box center [784, 288] width 527 height 32
click at [311, 366] on div "Edit Name: JZW Top Center Sensor name JZW Top Center Cancel Save" at bounding box center [784, 449] width 1568 height 599
click at [603, 345] on button "Cancel" at bounding box center [653, 344] width 225 height 39
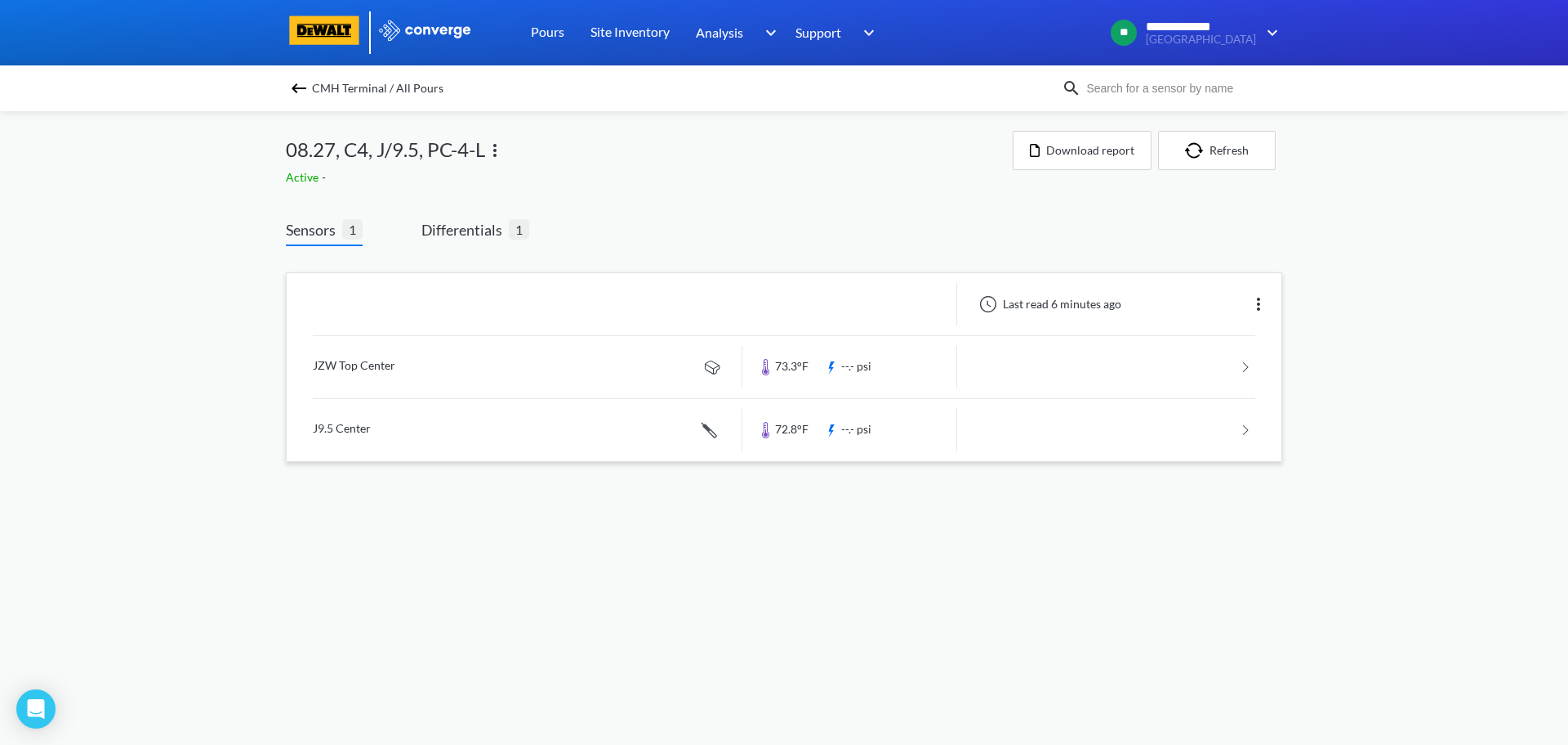
click at [1256, 309] on img at bounding box center [1258, 303] width 20 height 20
click at [1249, 308] on div "Edit" at bounding box center [1216, 304] width 104 height 31
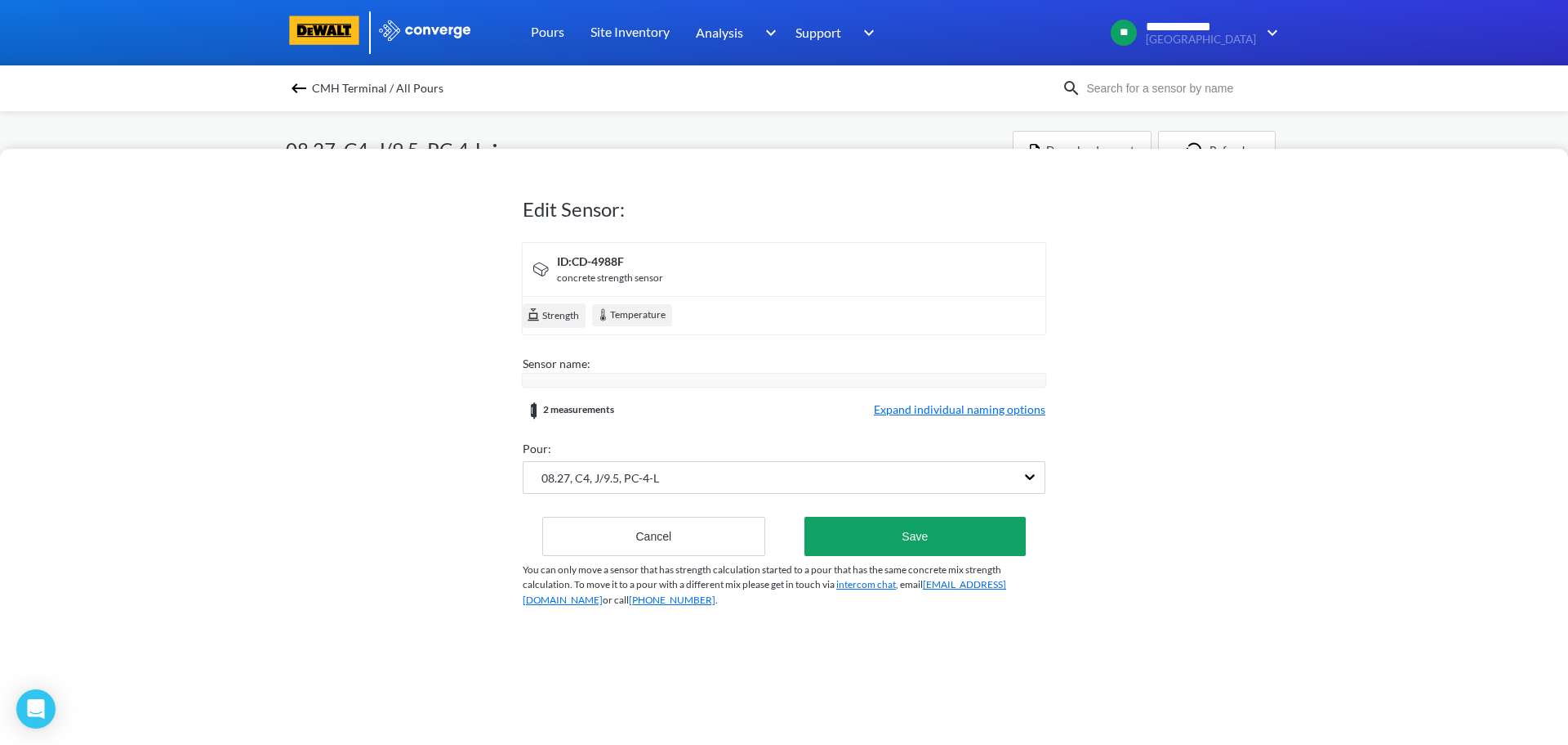
click at [599, 262] on div "ID: CD-4988F" at bounding box center [610, 261] width 106 height 18
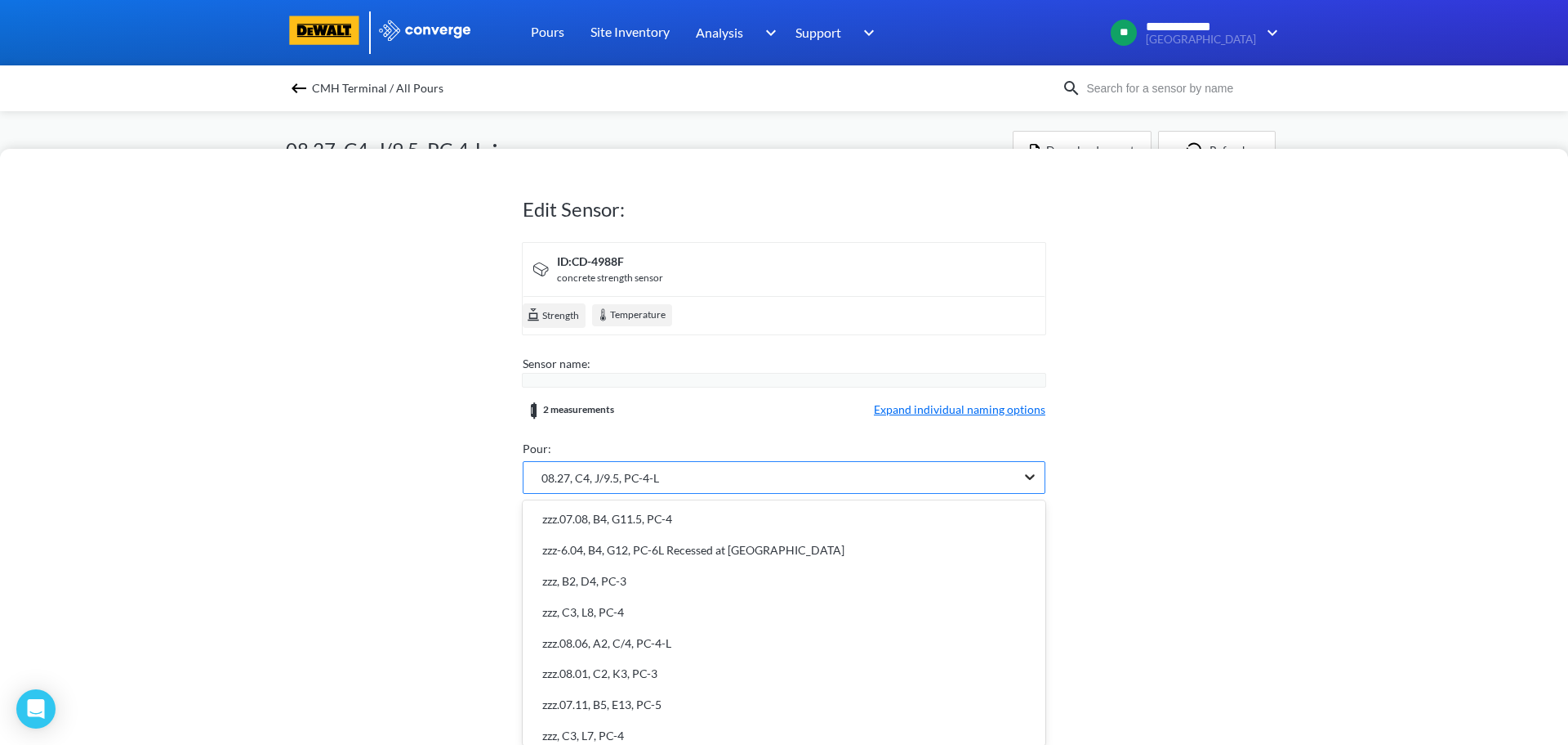
click at [1031, 475] on icon at bounding box center [1030, 476] width 16 height 16
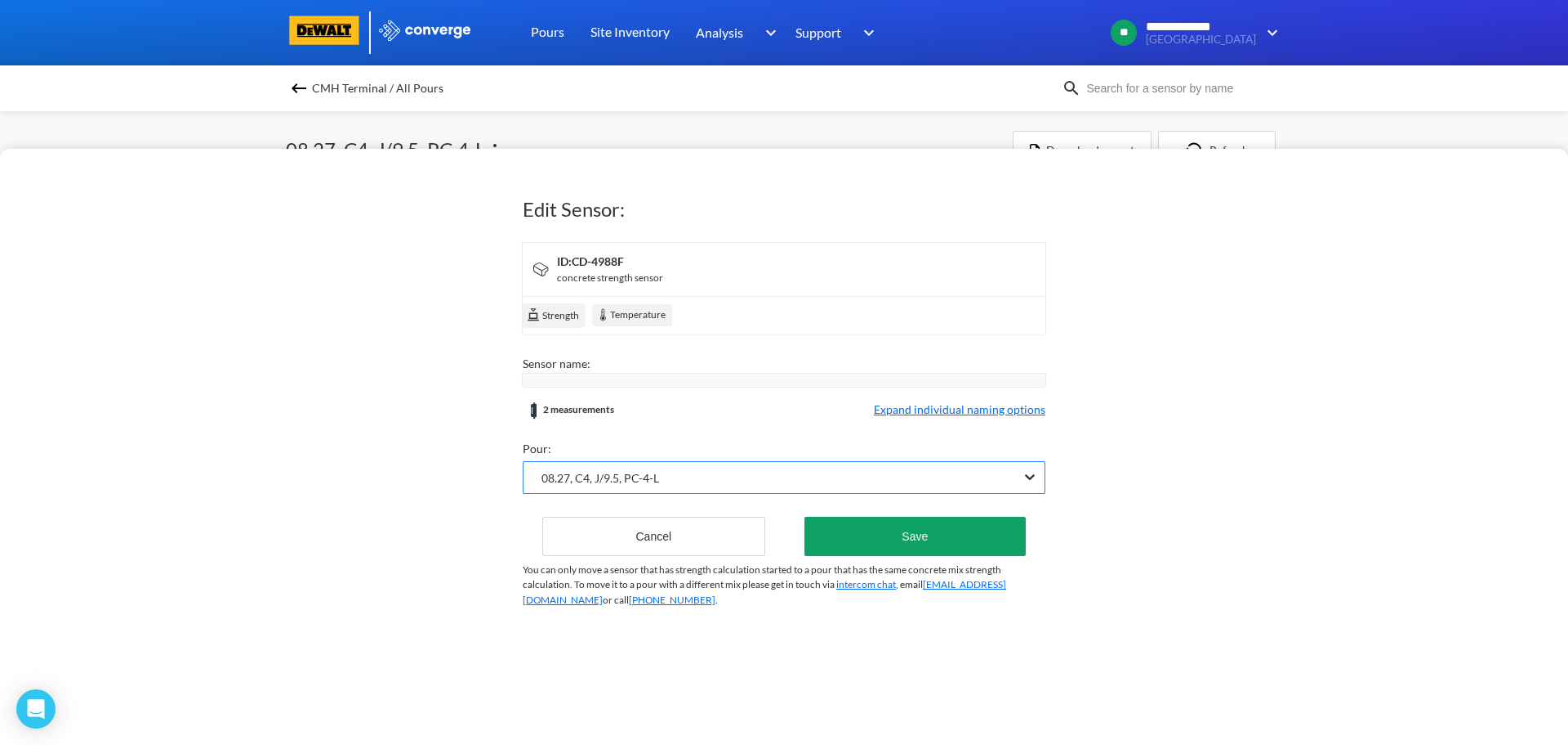
click at [1031, 473] on icon at bounding box center [1030, 476] width 16 height 16
click at [1141, 443] on div "Edit Sensor: ID: CD-4988F concrete strength sensor Strength Temperature Sensor …" at bounding box center [784, 446] width 1568 height 595
click at [891, 408] on span "Expand individual naming options" at bounding box center [960, 409] width 171 height 20
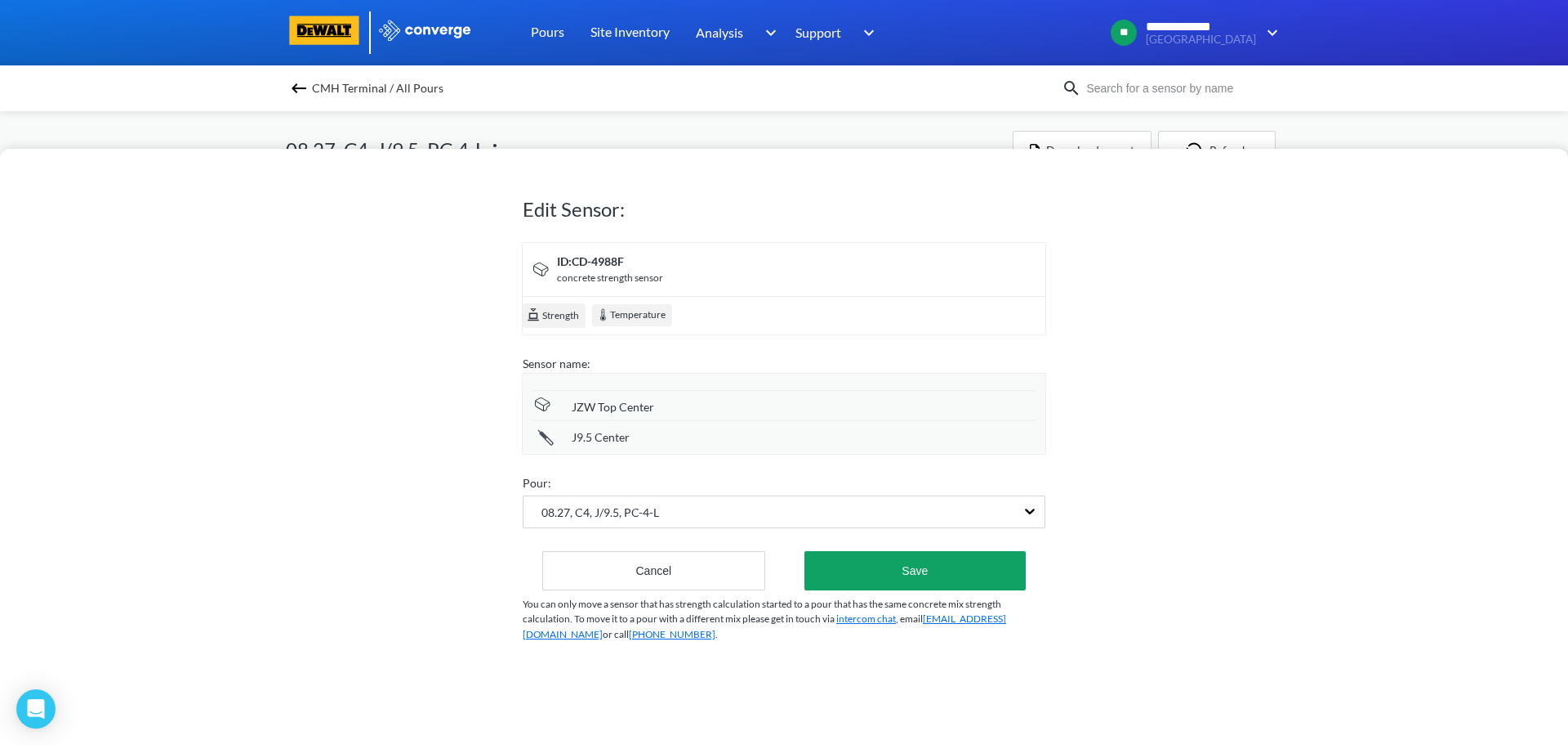
click at [615, 436] on span "J9.5 Center" at bounding box center [601, 437] width 58 height 18
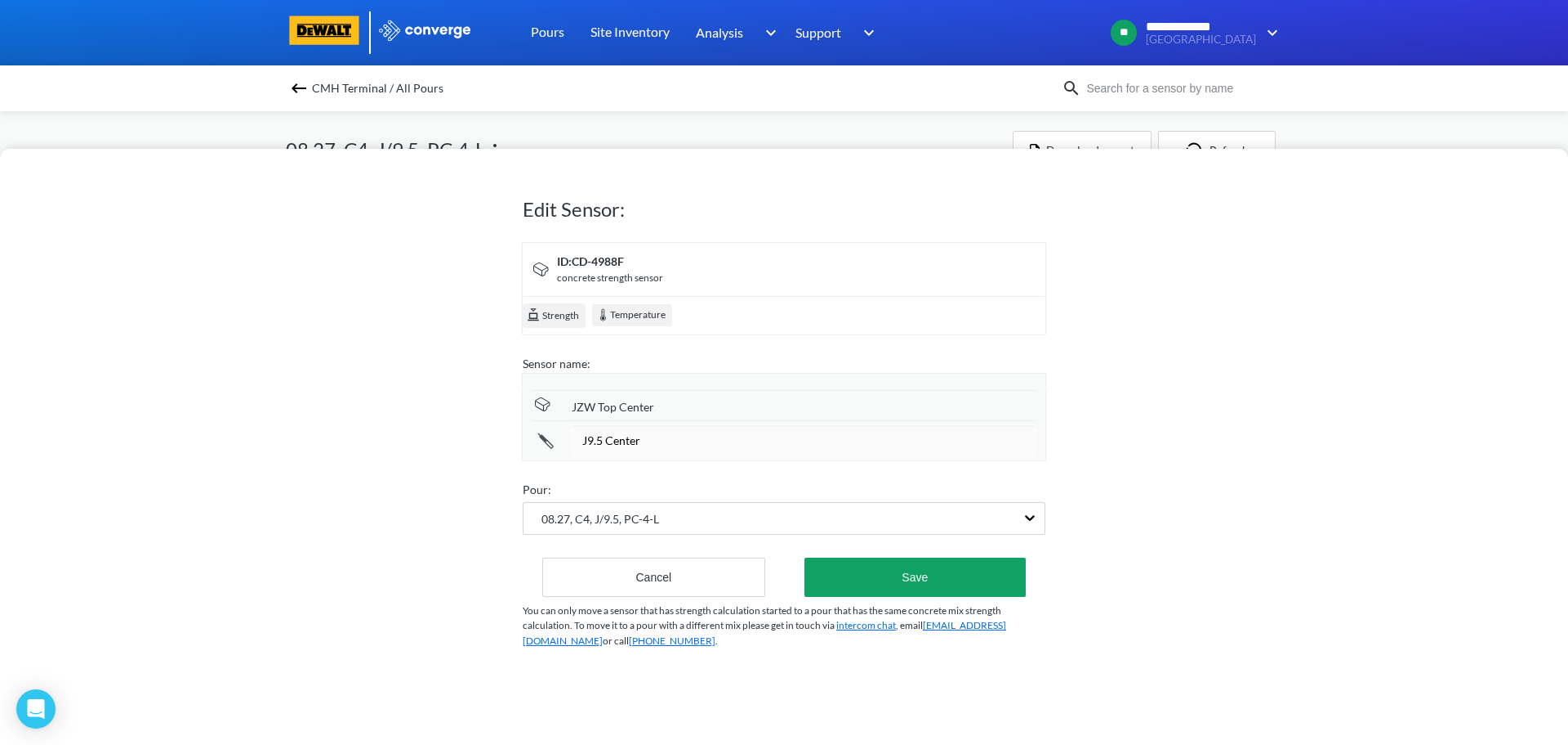
click at [598, 443] on input "J9.5 Center" at bounding box center [804, 440] width 464 height 32
type input "JZW Center"
click at [907, 584] on button "Save" at bounding box center [915, 577] width 222 height 39
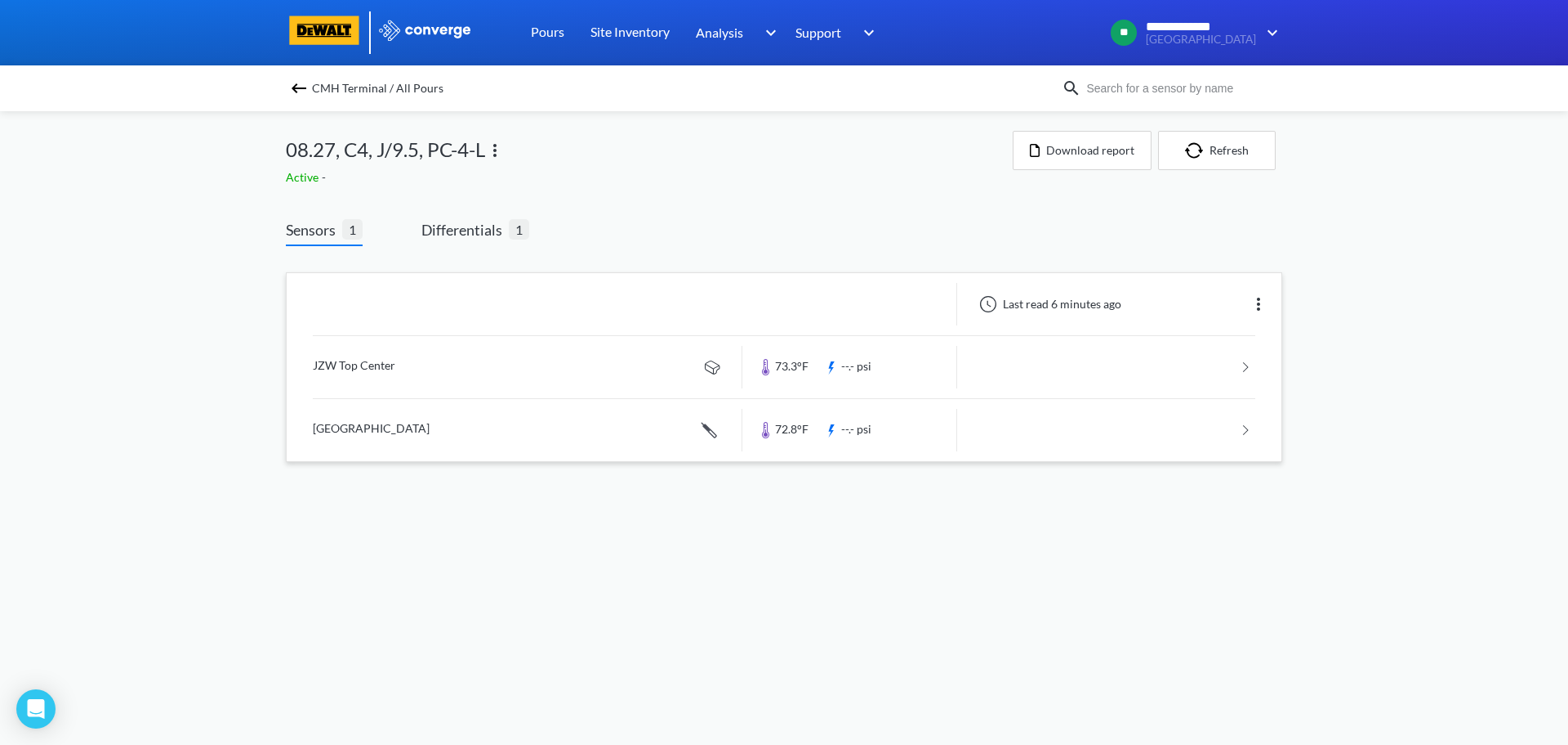
click at [505, 148] on img at bounding box center [495, 150] width 20 height 20
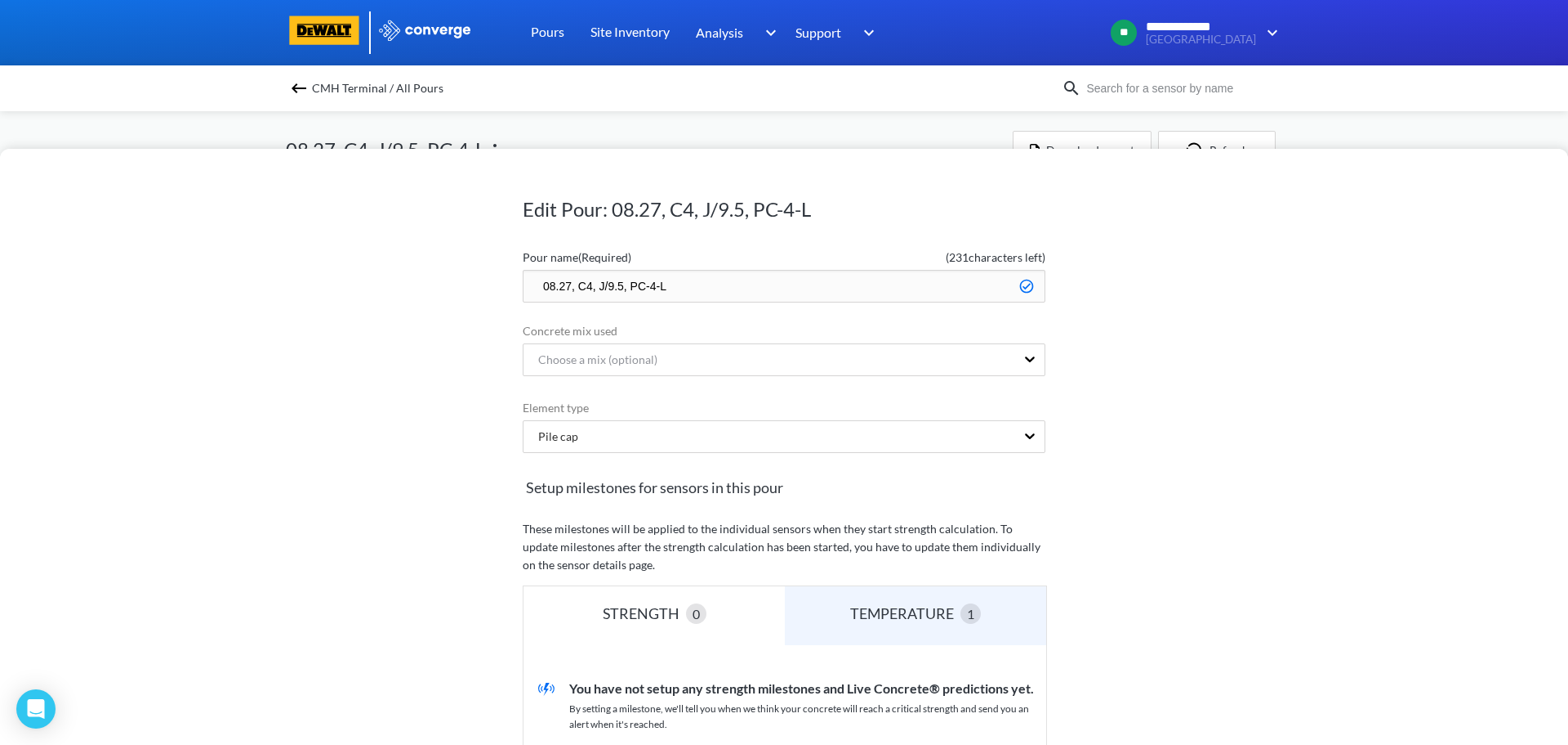
click at [617, 287] on input "08.27, C4, J/9.5, PC-4-L" at bounding box center [784, 286] width 523 height 32
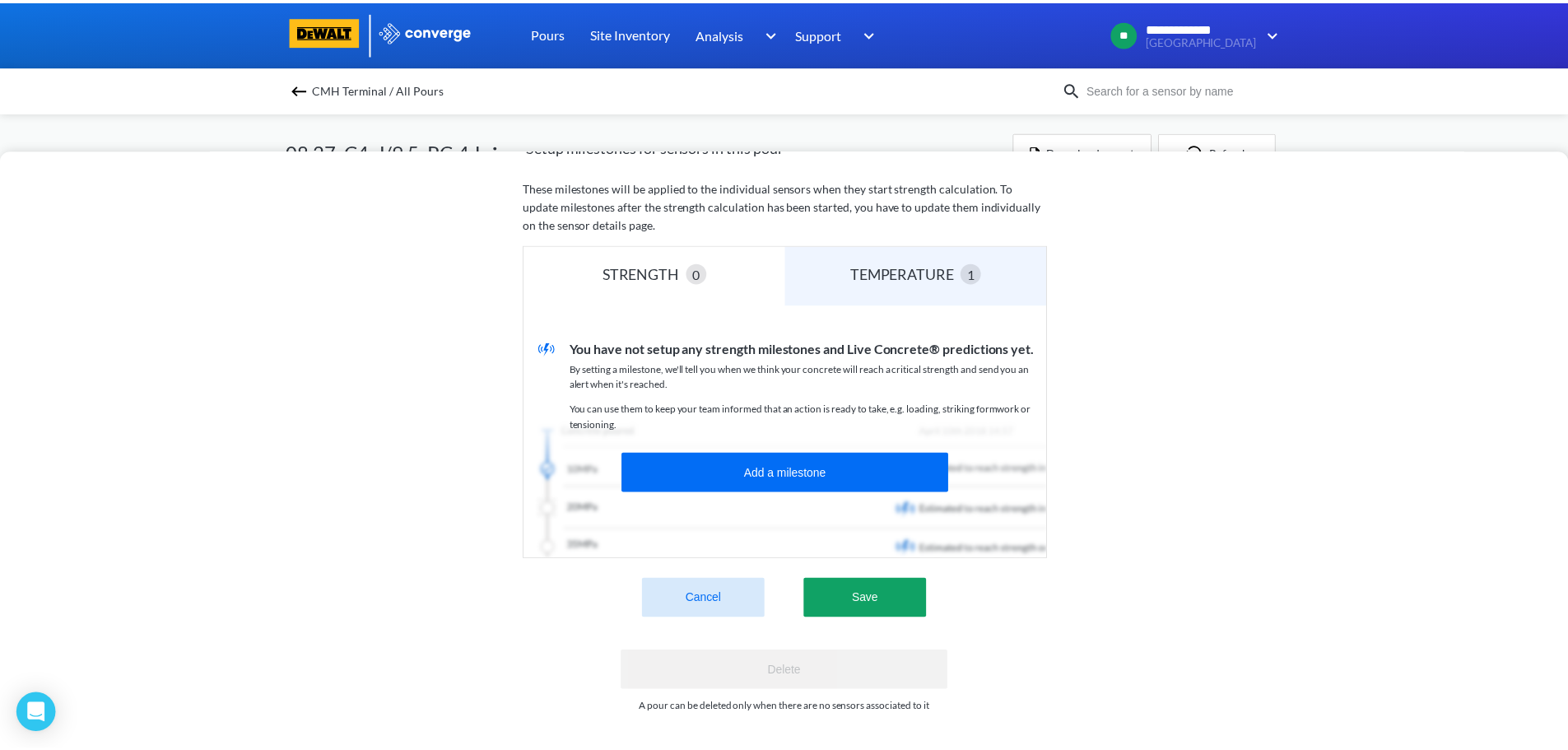
scroll to position [357, 0]
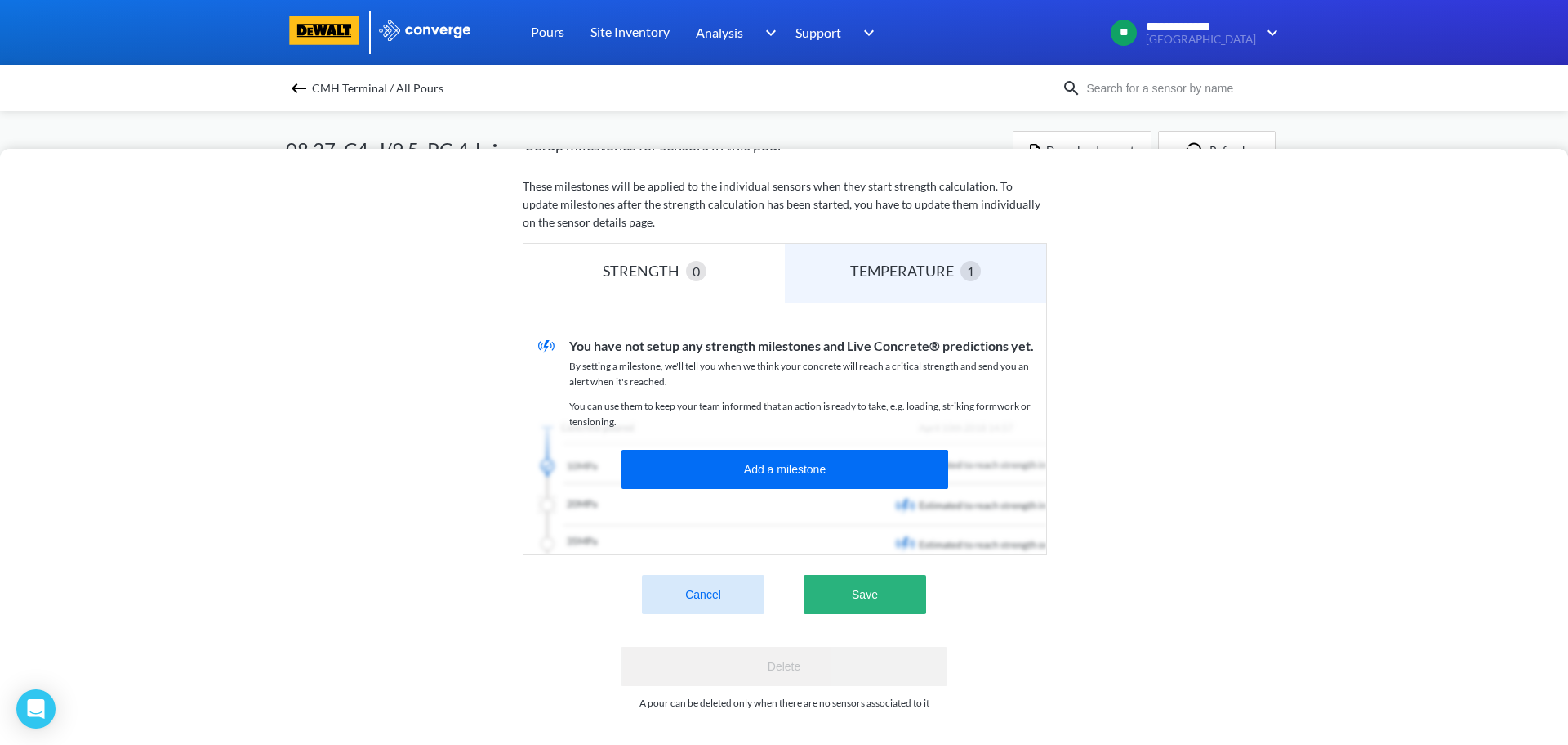
type input "08.27, C4, J/ZW, PC-4-L"
click at [864, 584] on button "Save" at bounding box center [865, 594] width 122 height 39
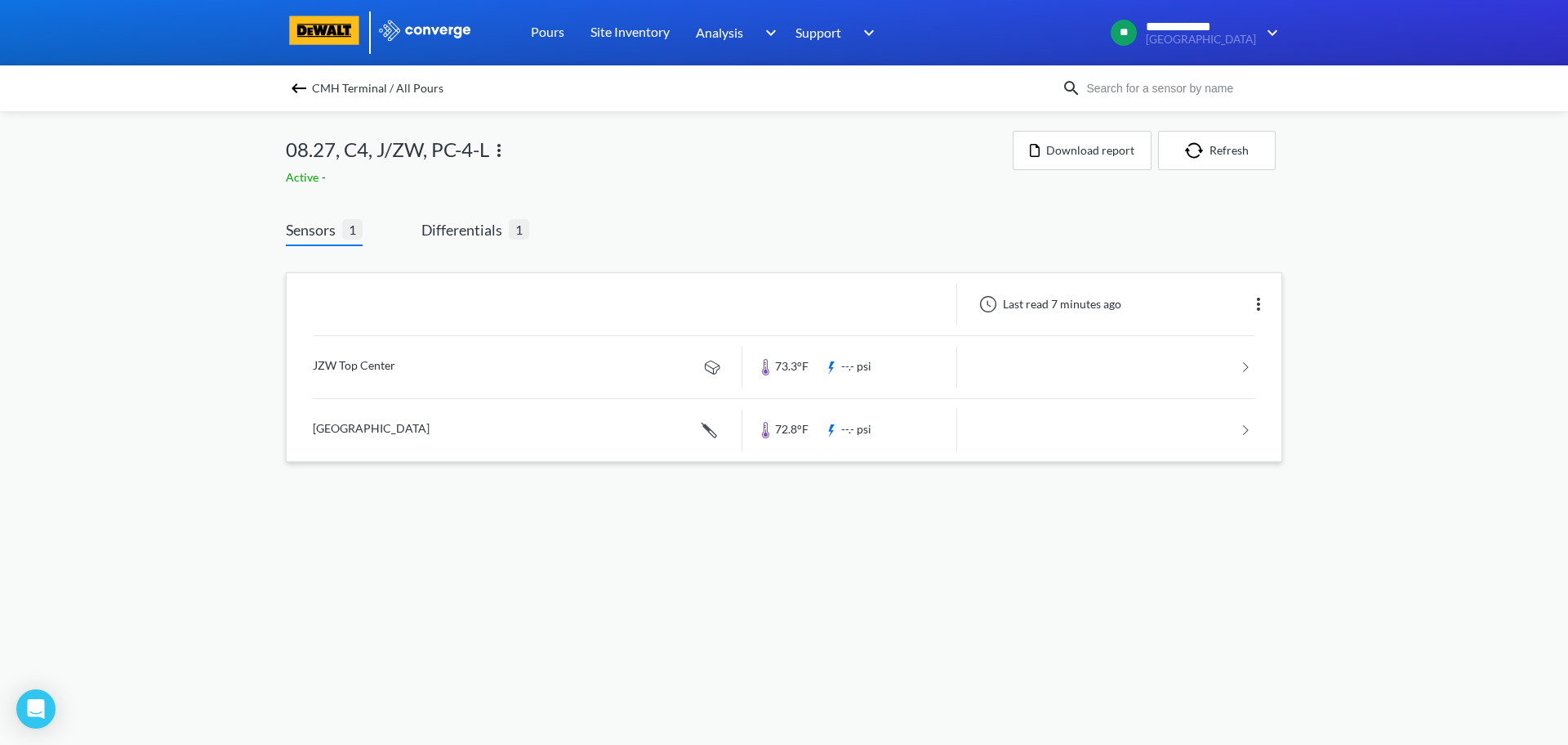
click at [1006, 432] on link at bounding box center [784, 430] width 942 height 62
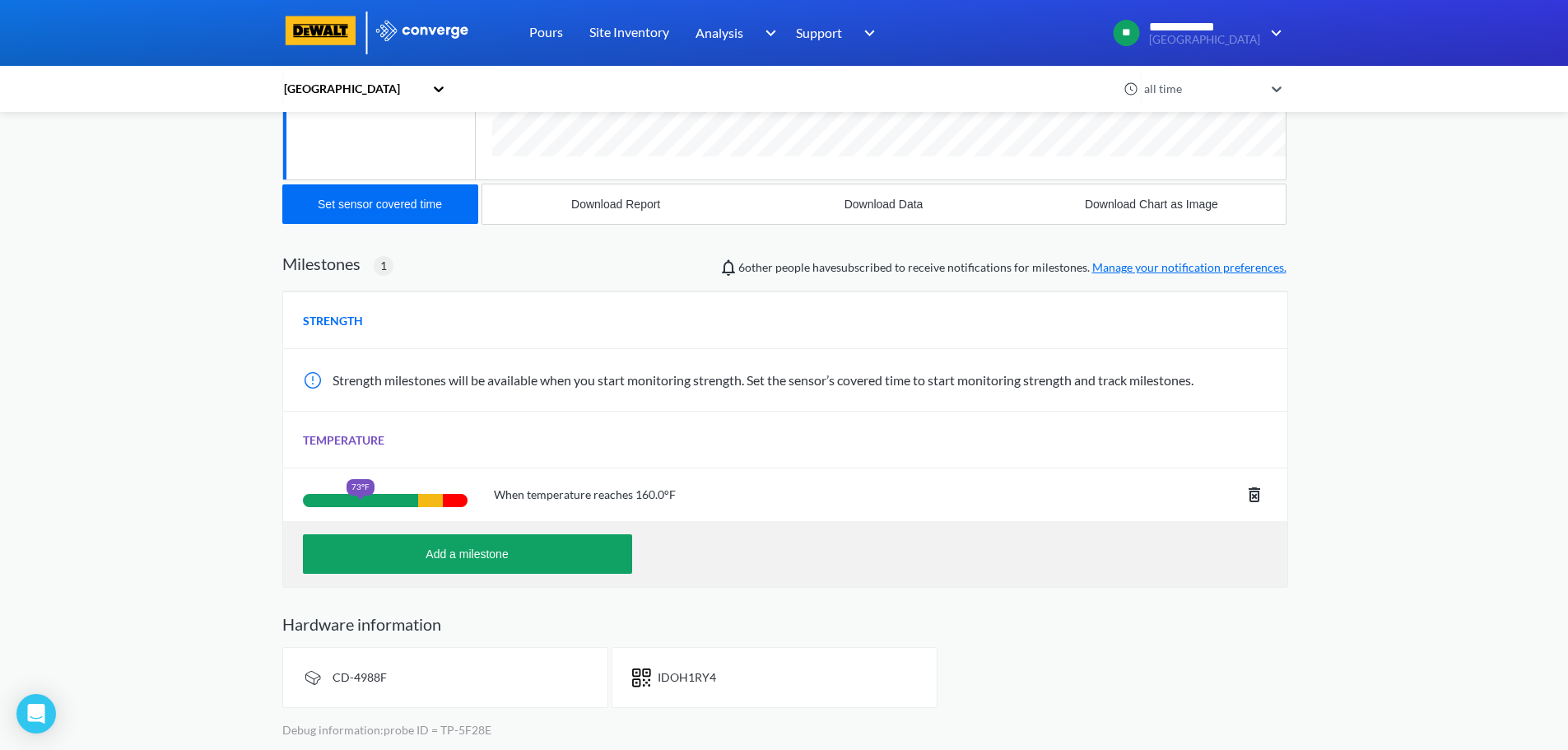
scroll to position [1011, 1004]
click at [677, 682] on span "IDOH1RY4" at bounding box center [687, 676] width 58 height 14
click at [678, 682] on span "IDOH1RY4" at bounding box center [687, 676] width 58 height 14
copy span "IDOH1RY4"
click at [360, 676] on span "CD-4988F" at bounding box center [360, 676] width 55 height 14
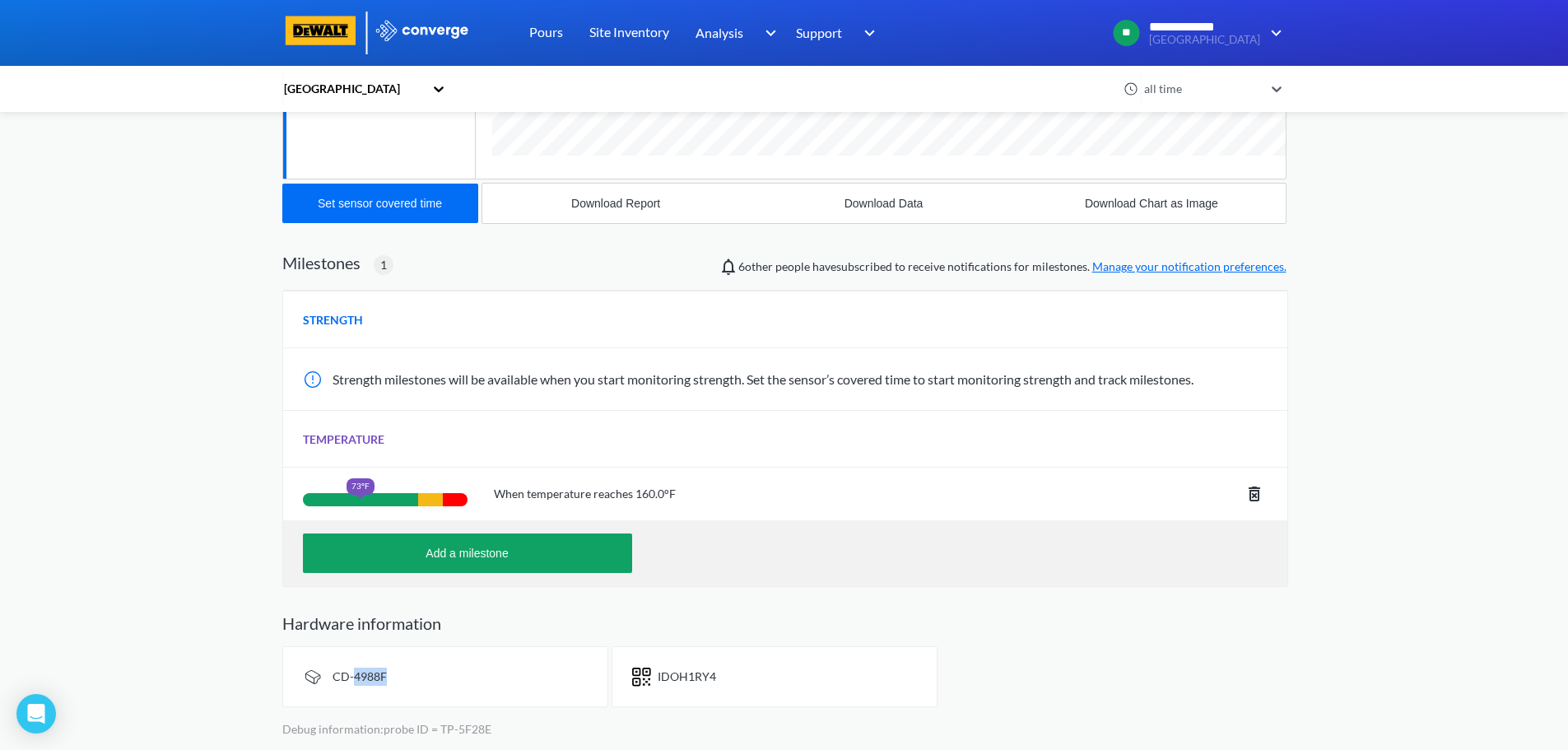
click at [360, 676] on span "CD-4988F" at bounding box center [360, 676] width 55 height 14
copy span "CD-4988F"
click at [123, 345] on div "**********" at bounding box center [784, 172] width 1568 height 1155
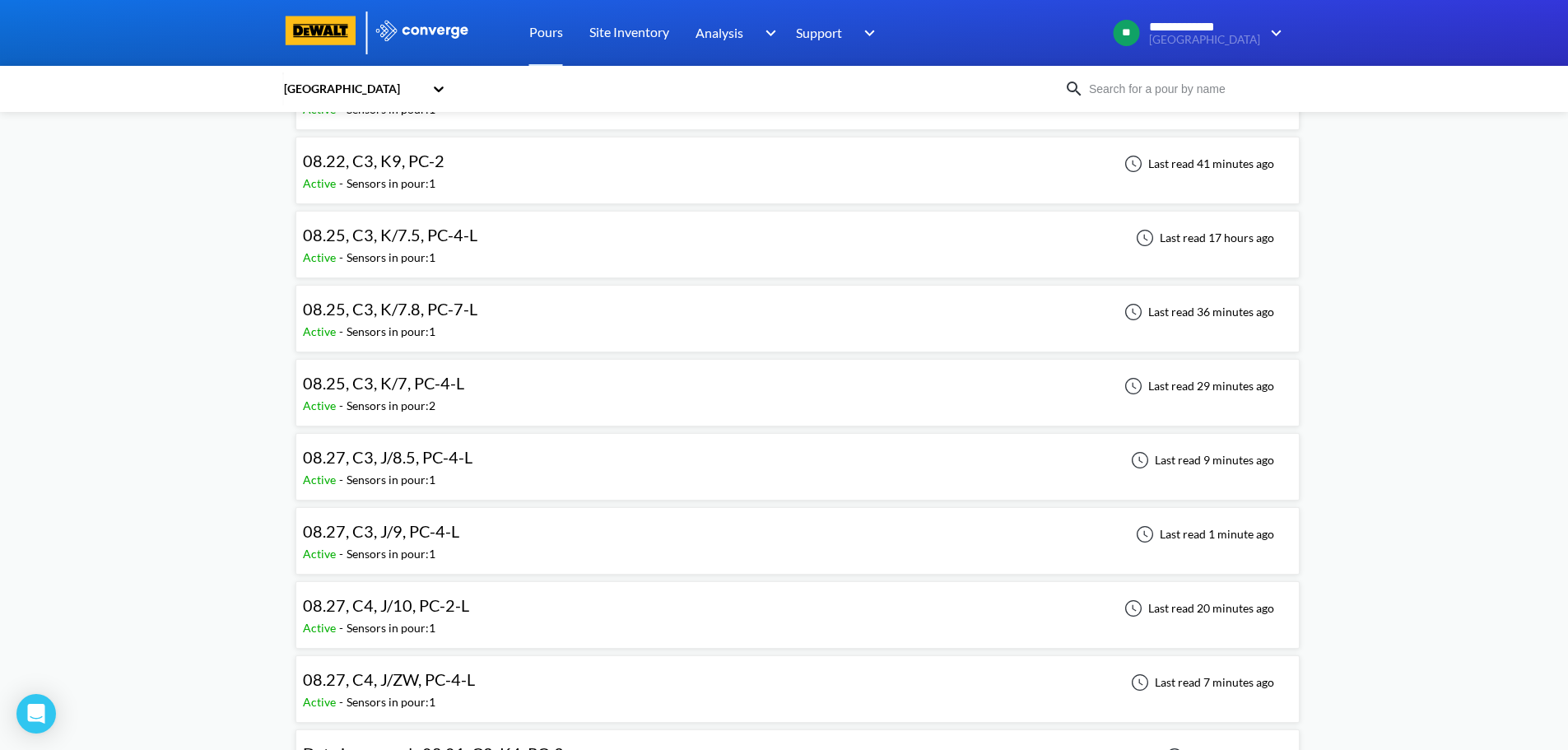
scroll to position [1234, 0]
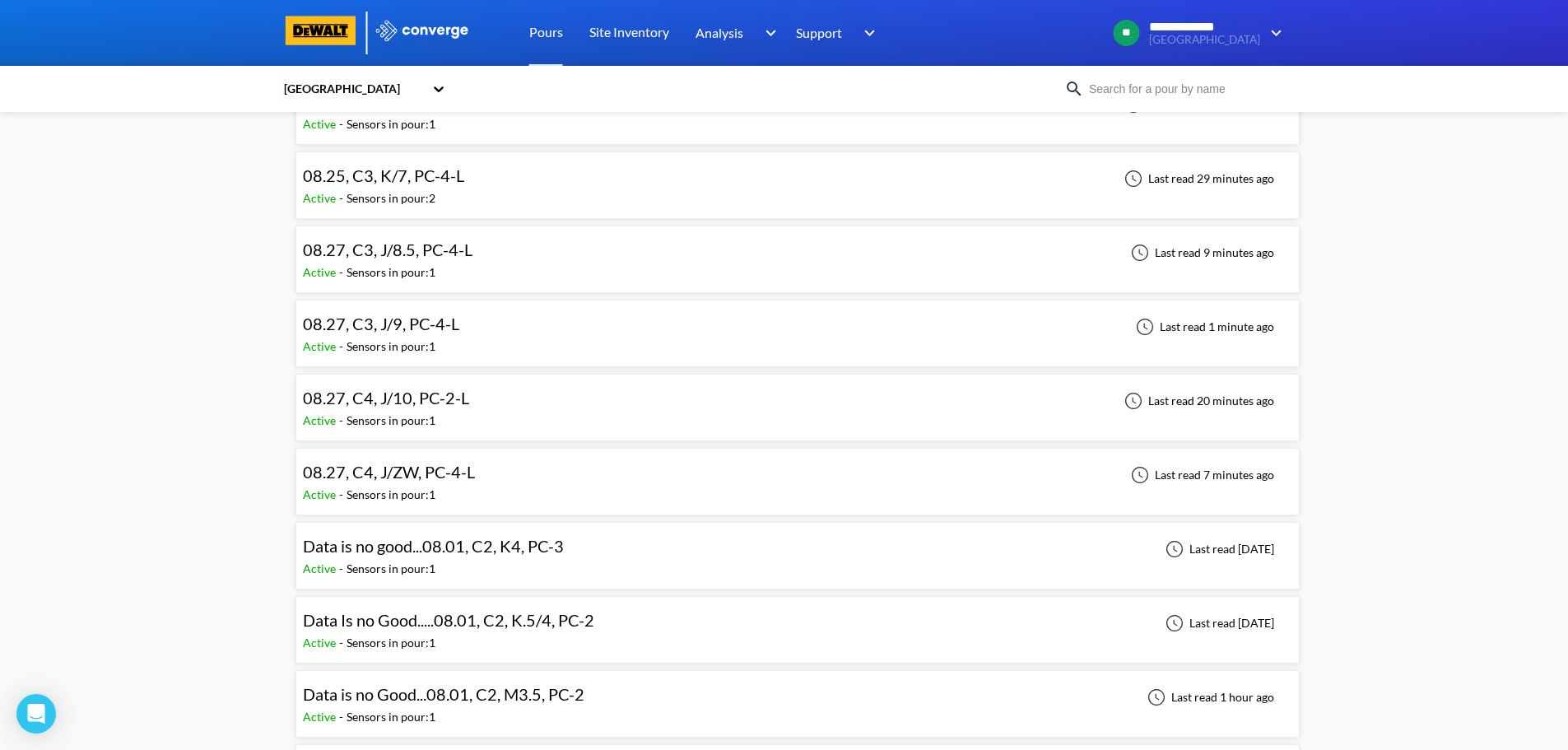
click at [517, 406] on div "08.27, C4, J/10, PC-2-L Active - Sensors in pour: 1 Last read 20 minutes ago" at bounding box center [797, 408] width 990 height 53
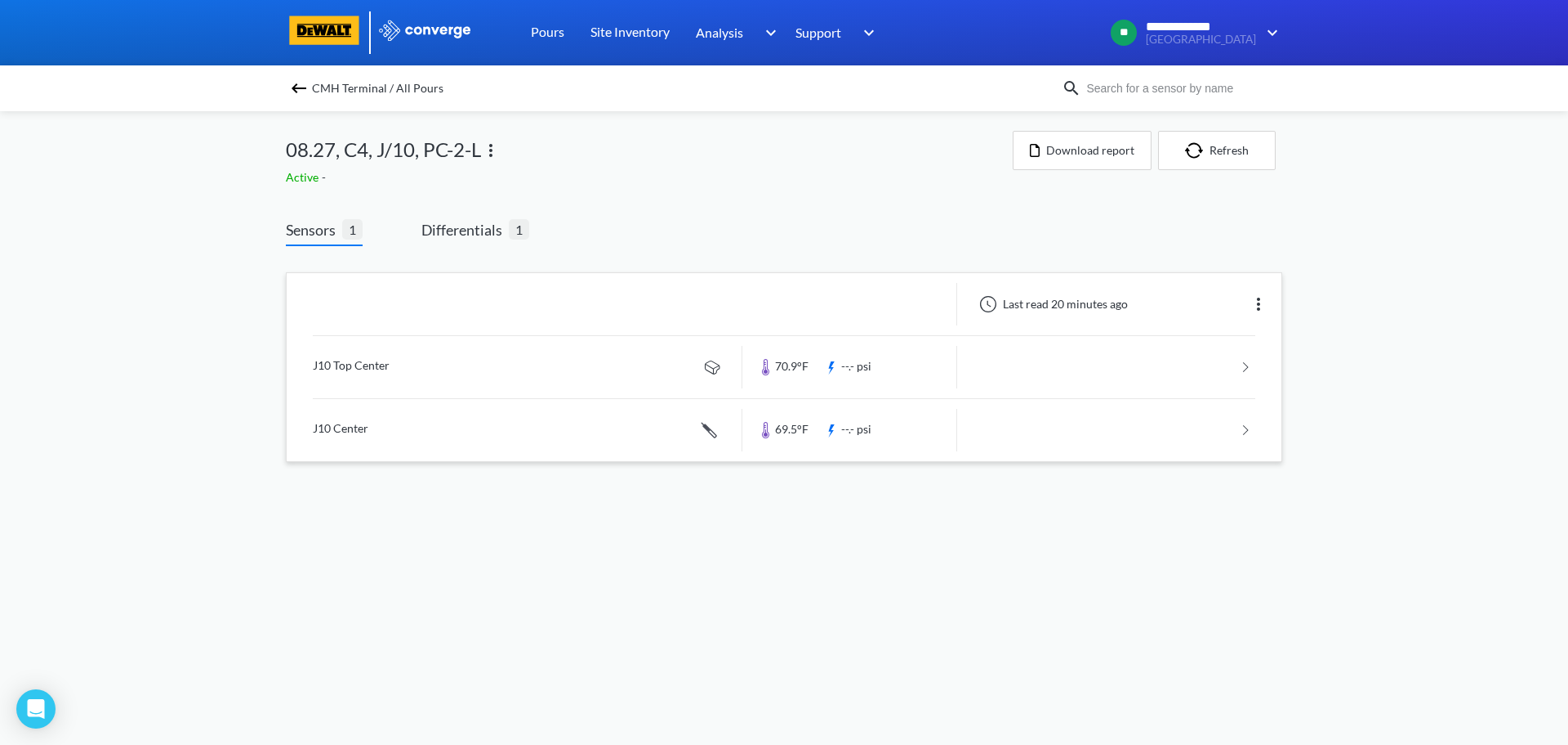
click at [444, 426] on link at bounding box center [784, 430] width 942 height 62
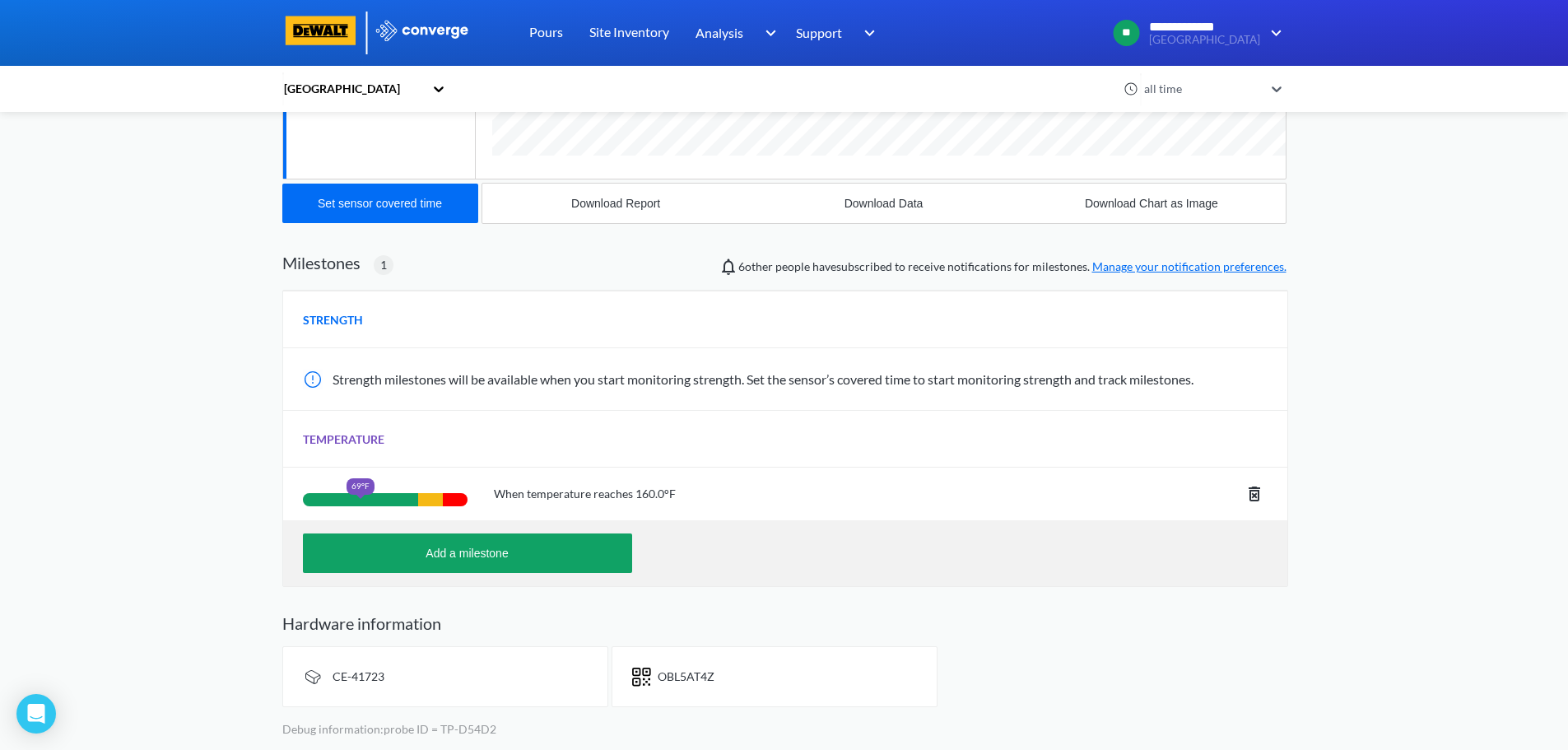
scroll to position [1011, 1004]
click at [679, 670] on span "OBL5AT4Z" at bounding box center [686, 676] width 56 height 14
copy span "OBL5AT4Z"
click at [364, 665] on div "CE-41723" at bounding box center [445, 676] width 326 height 61
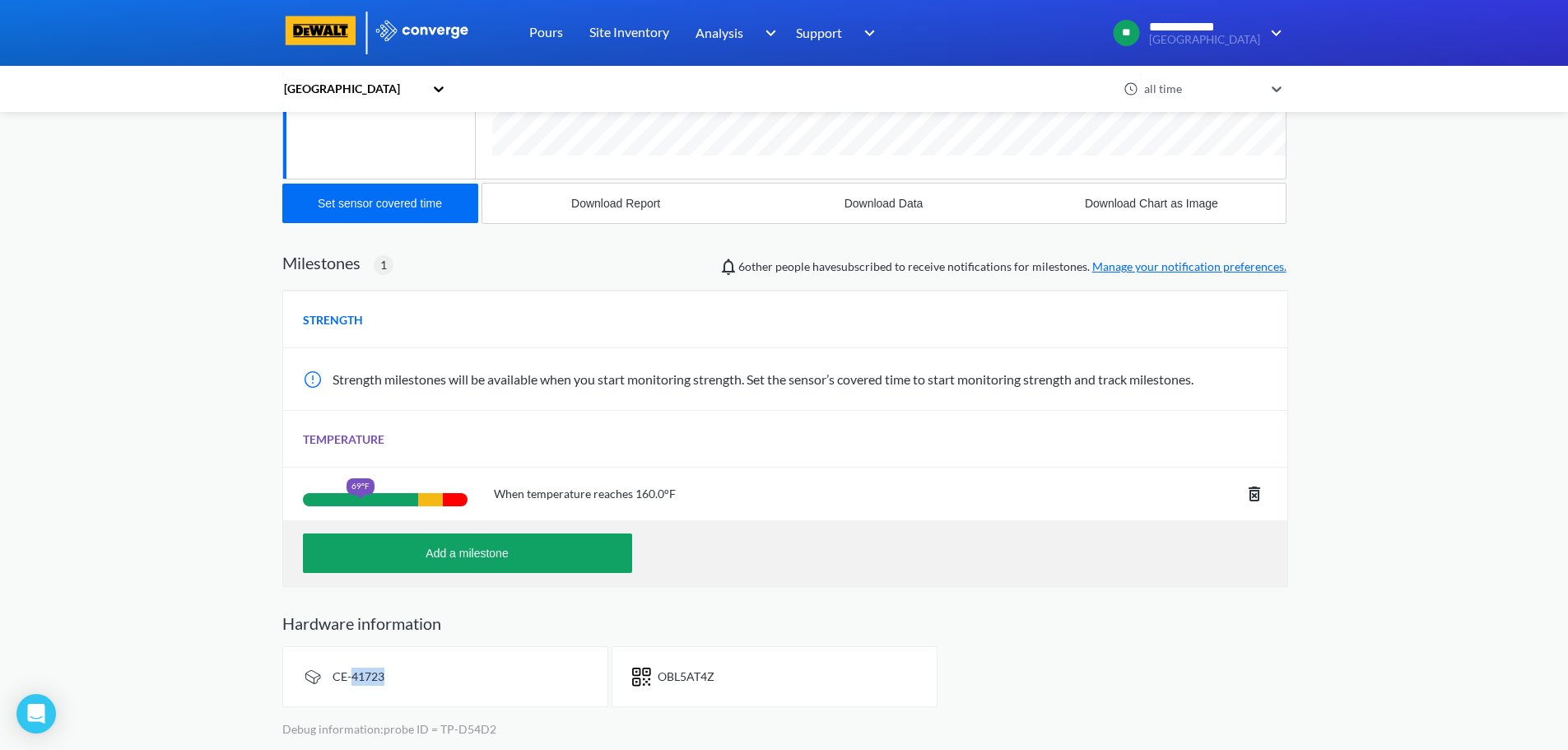
click at [364, 665] on div "CE-41723" at bounding box center [445, 676] width 326 height 61
click at [364, 668] on div "CE-41723" at bounding box center [358, 676] width 52 height 18
click at [149, 411] on div "**********" at bounding box center [784, 172] width 1568 height 1155
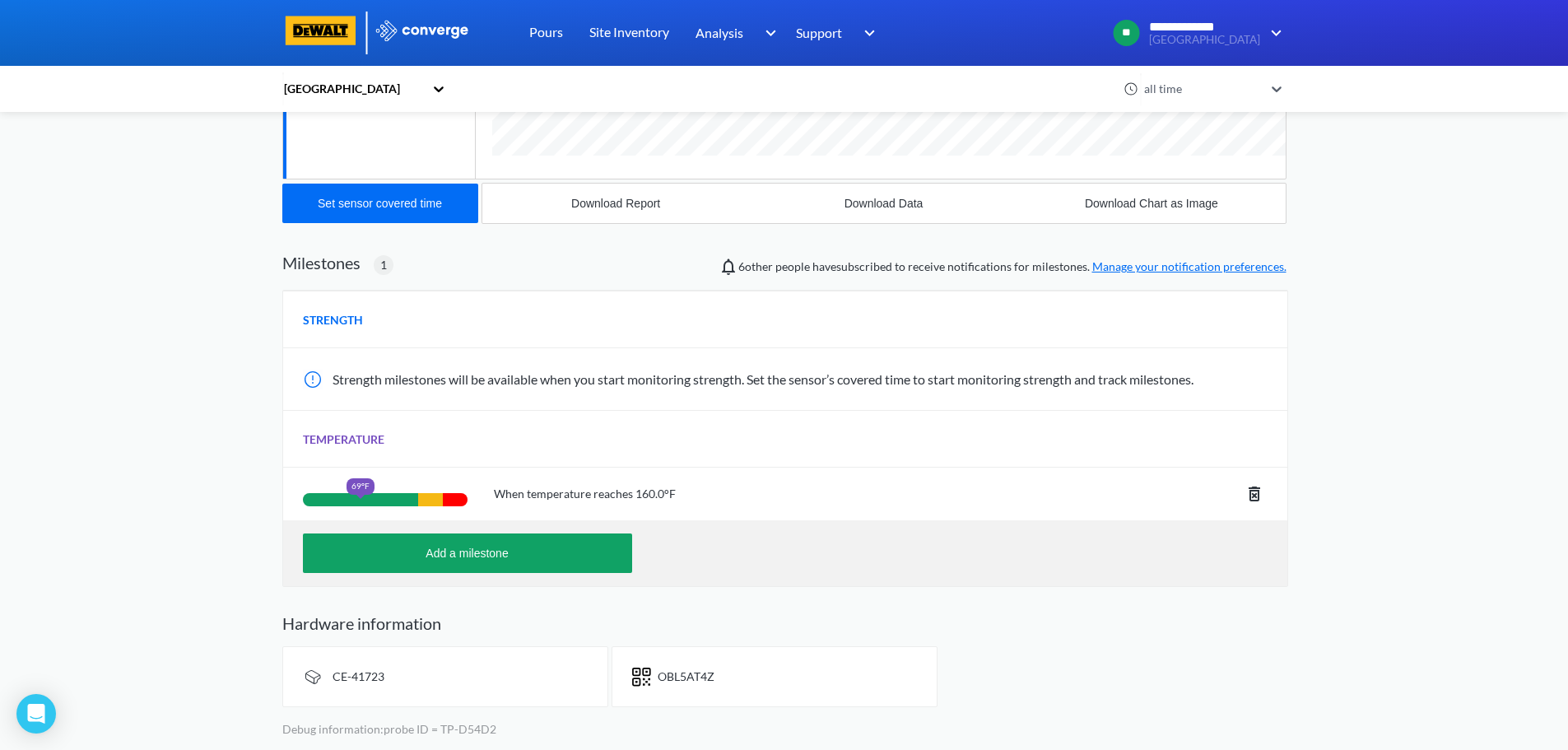
click at [198, 454] on div "**********" at bounding box center [784, 172] width 1568 height 1155
click at [98, 286] on div "**********" at bounding box center [784, 172] width 1568 height 1155
